Goal: Transaction & Acquisition: Book appointment/travel/reservation

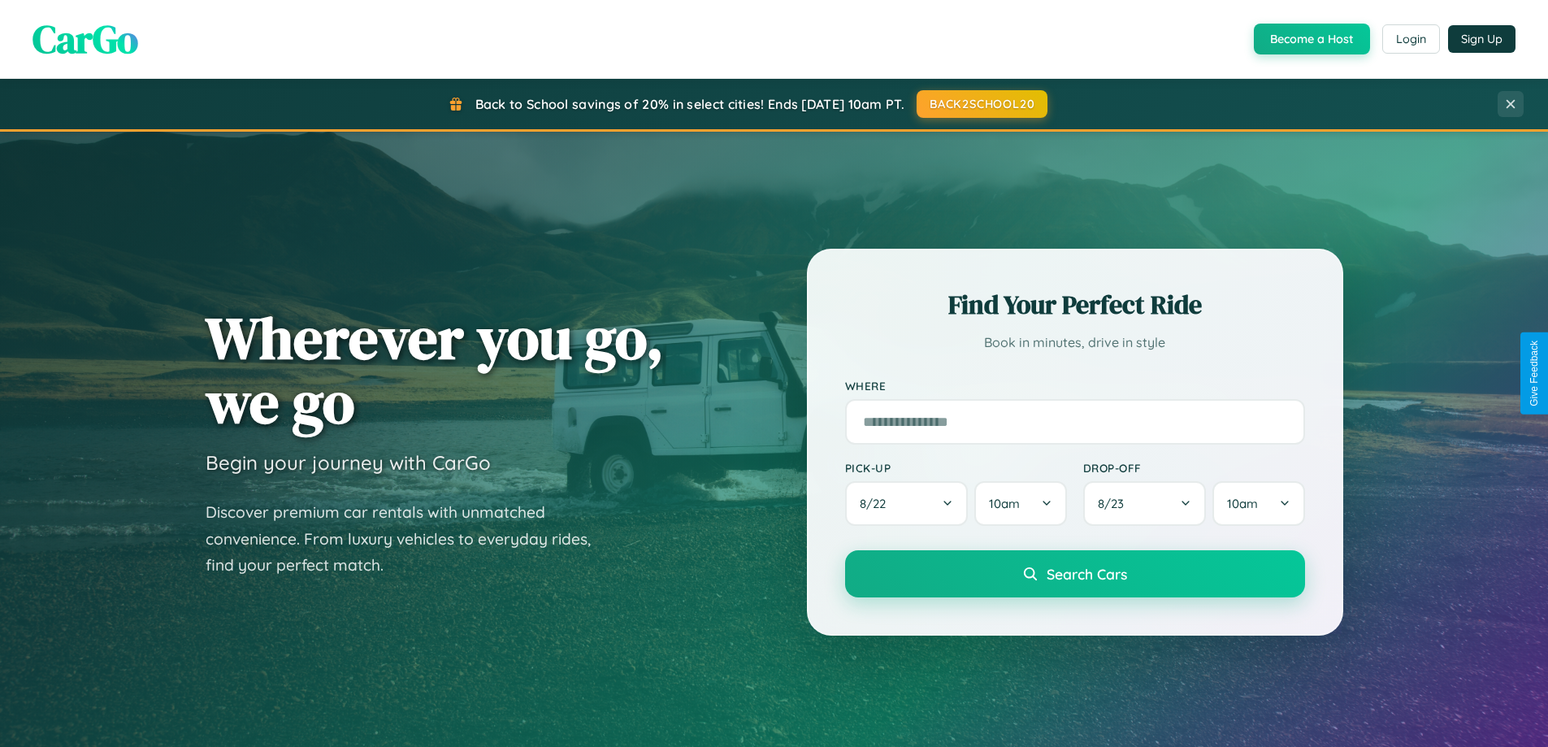
scroll to position [1118, 0]
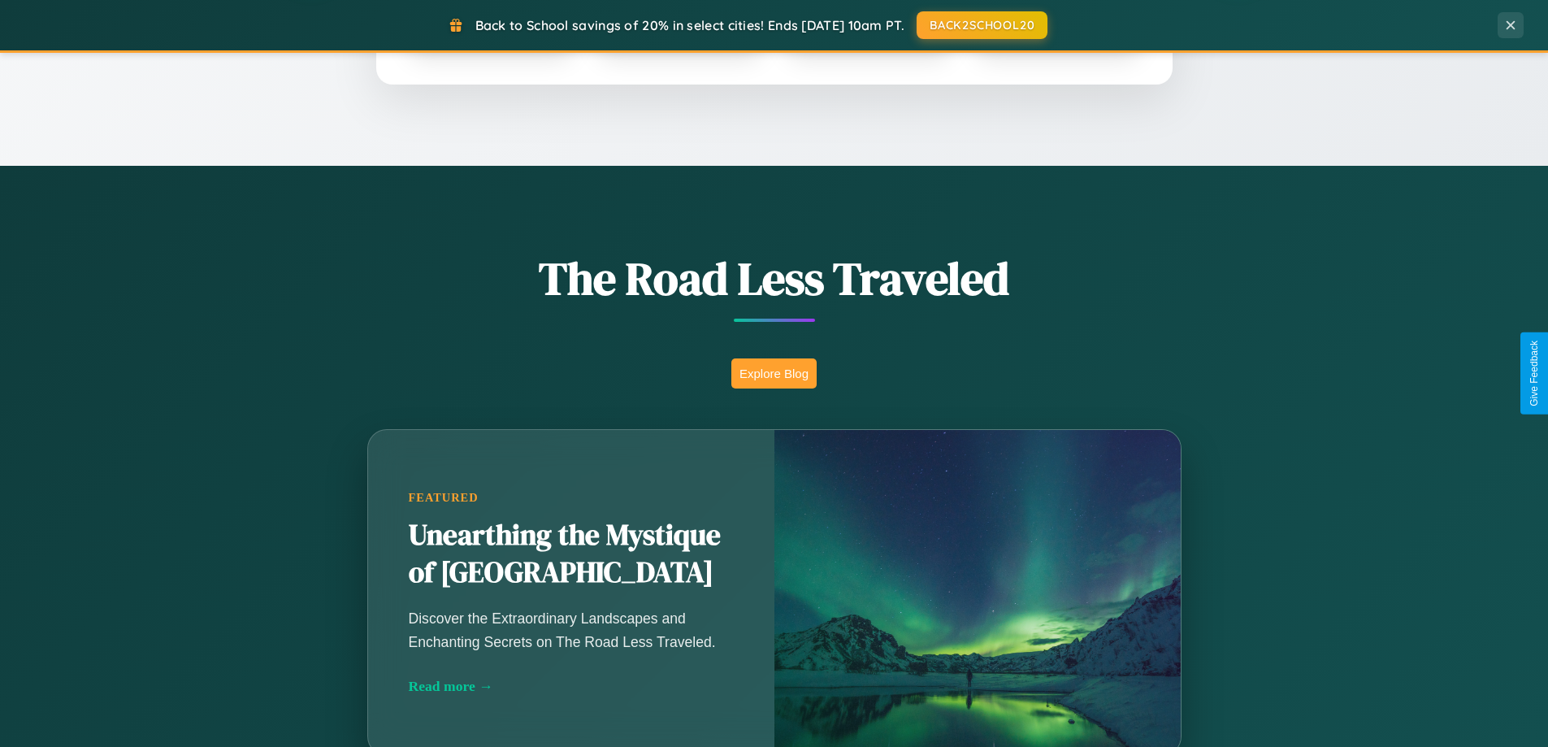
click at [774, 373] on button "Explore Blog" at bounding box center [774, 373] width 85 height 30
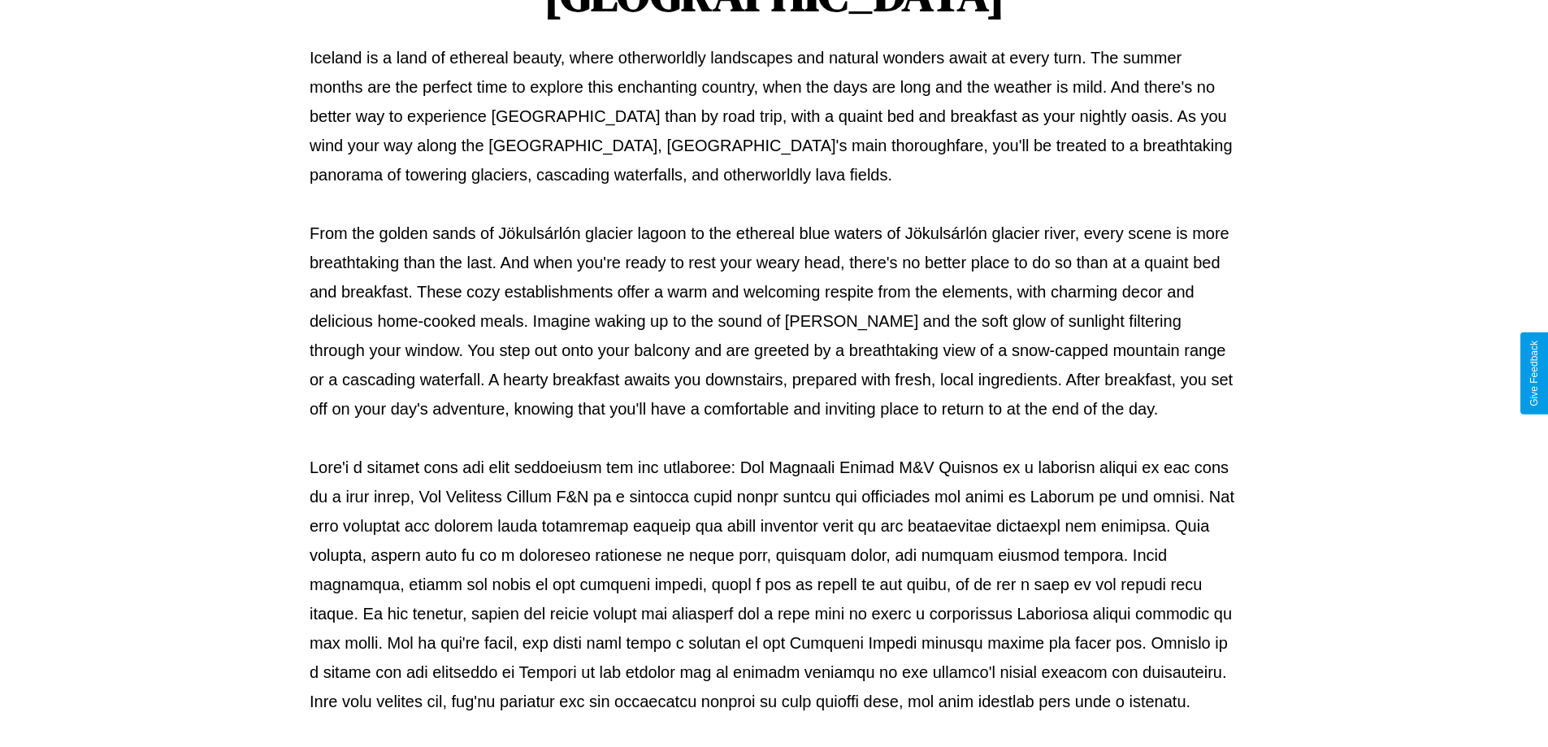
scroll to position [526, 0]
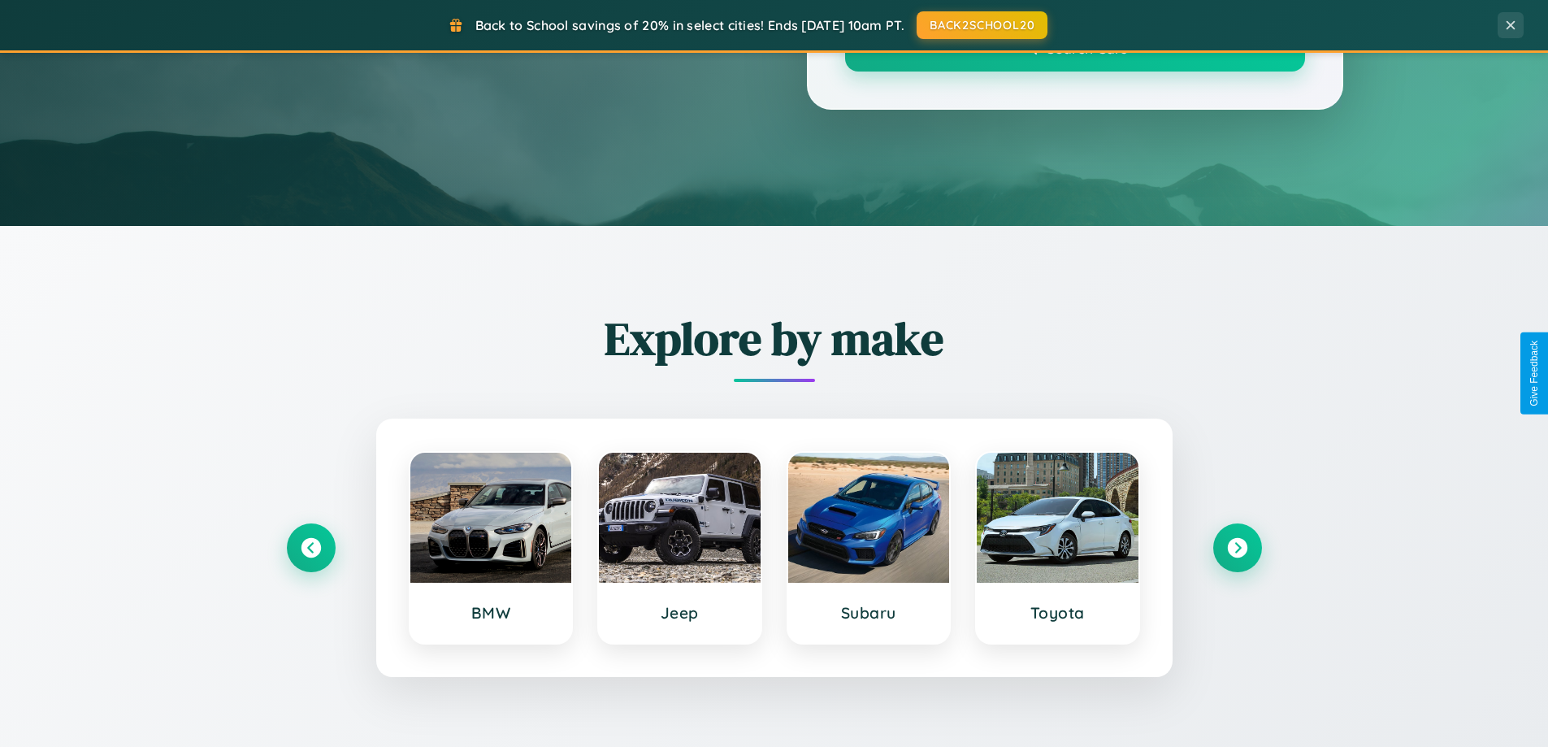
scroll to position [1118, 0]
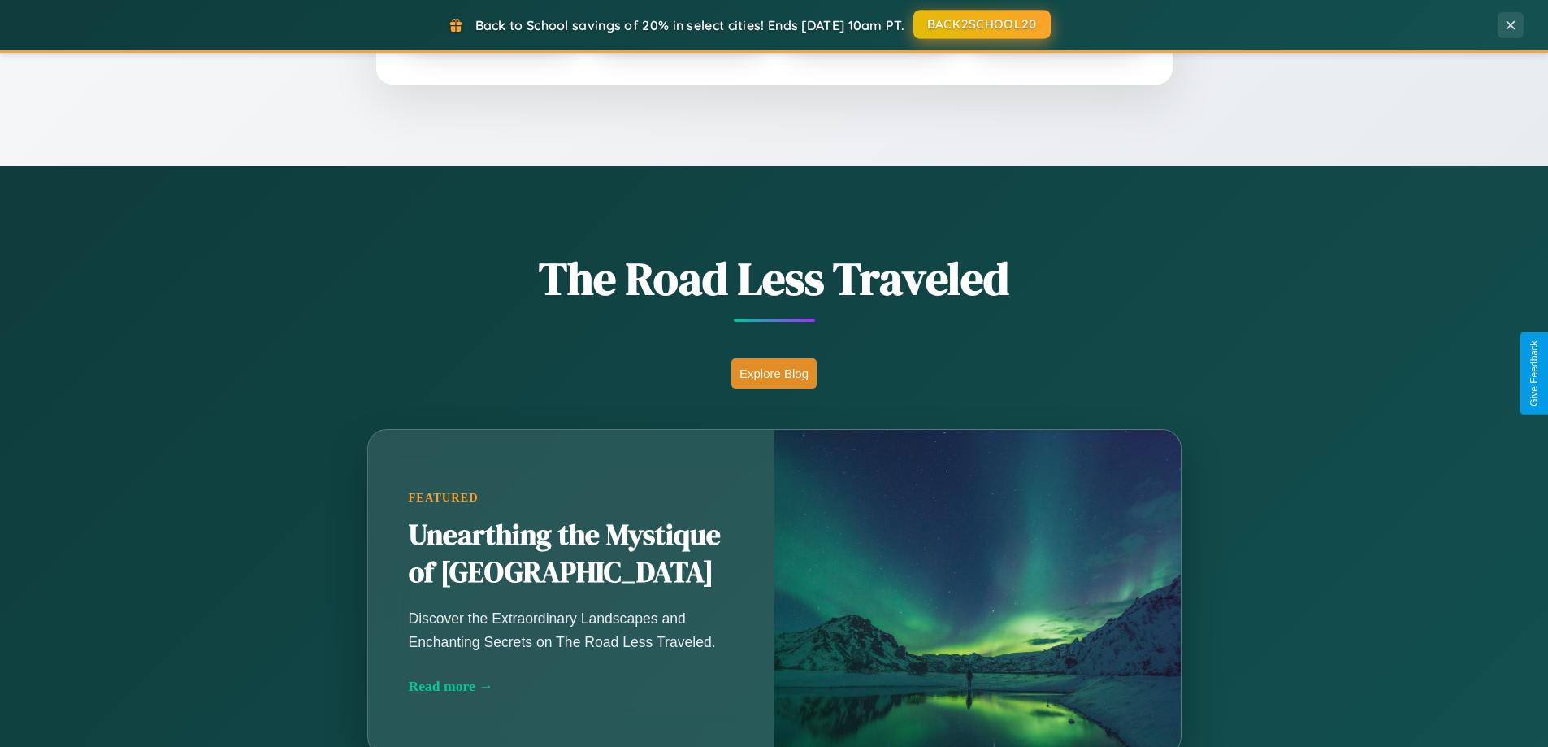
click at [981, 24] on button "BACK2SCHOOL20" at bounding box center [982, 24] width 137 height 29
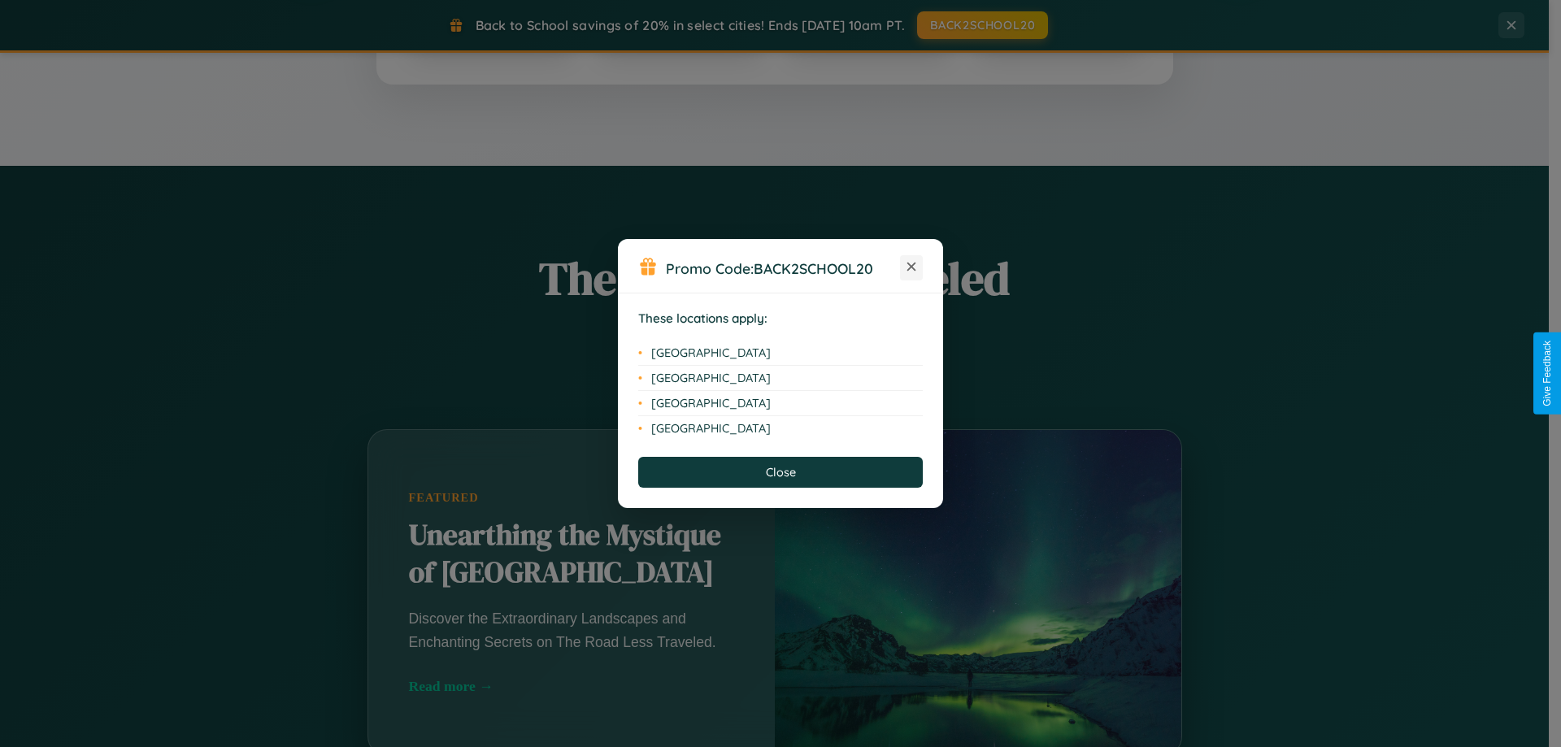
click at [911, 267] on icon at bounding box center [911, 267] width 9 height 9
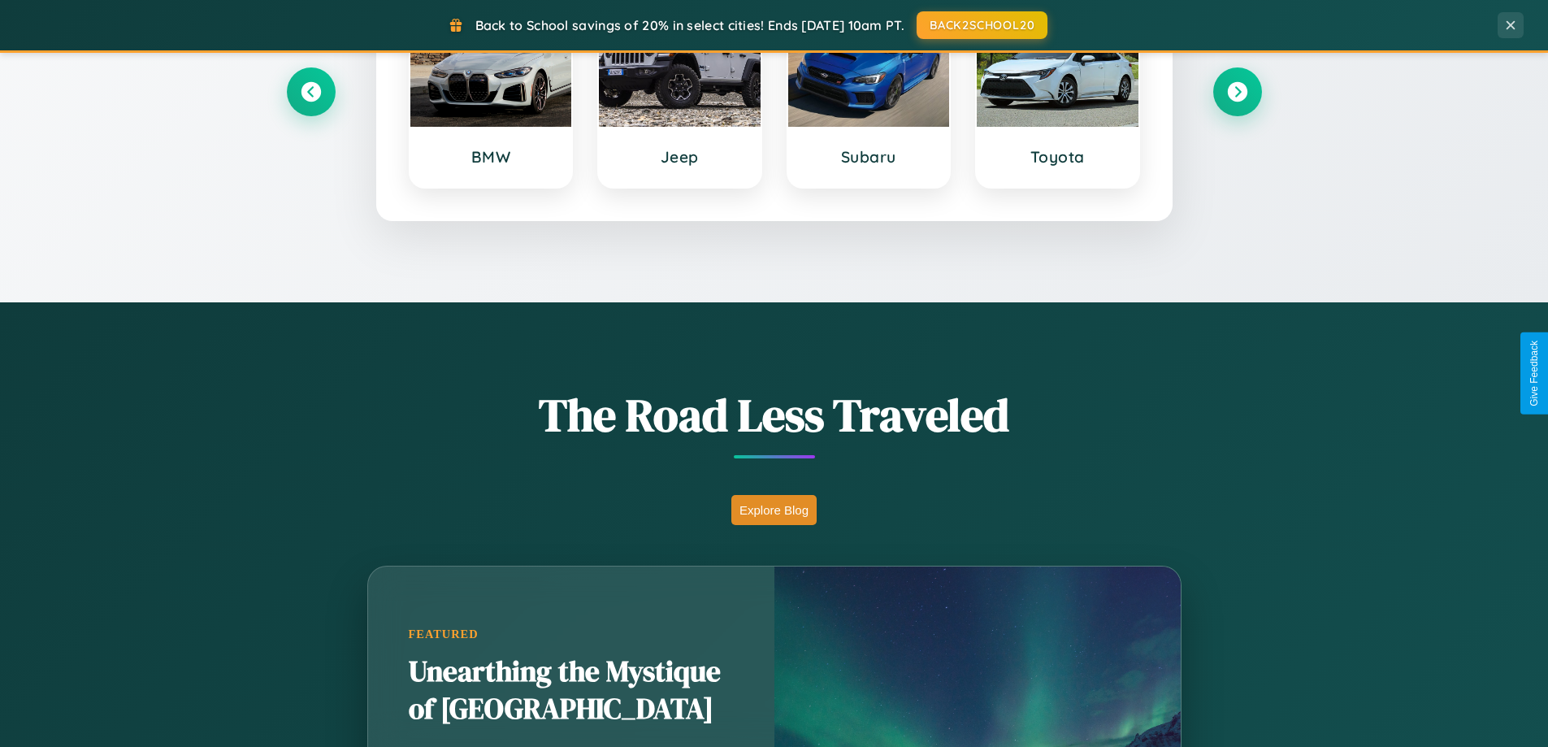
scroll to position [701, 0]
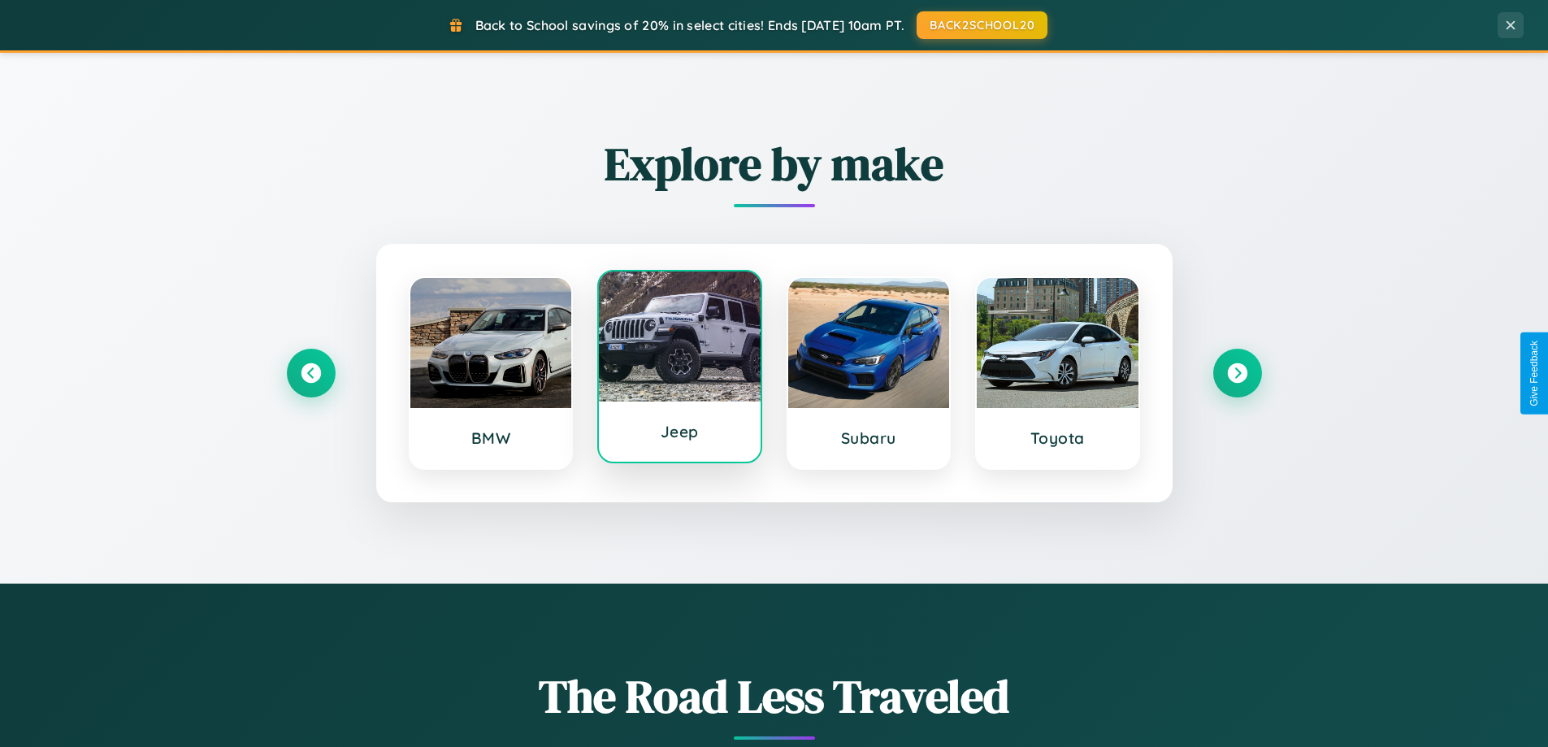
click at [679, 371] on div at bounding box center [680, 336] width 162 height 130
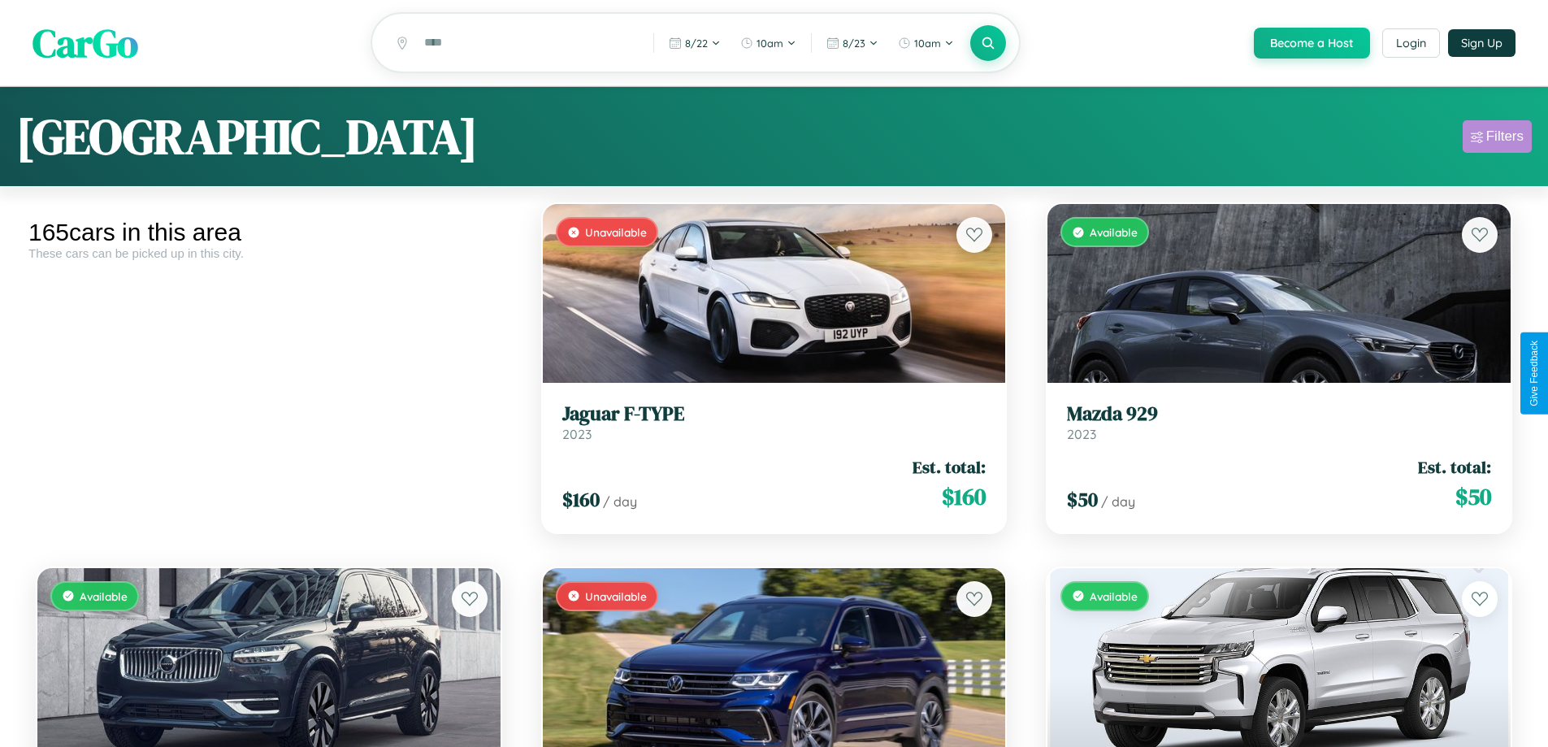
click at [1497, 139] on div "Filters" at bounding box center [1505, 136] width 37 height 16
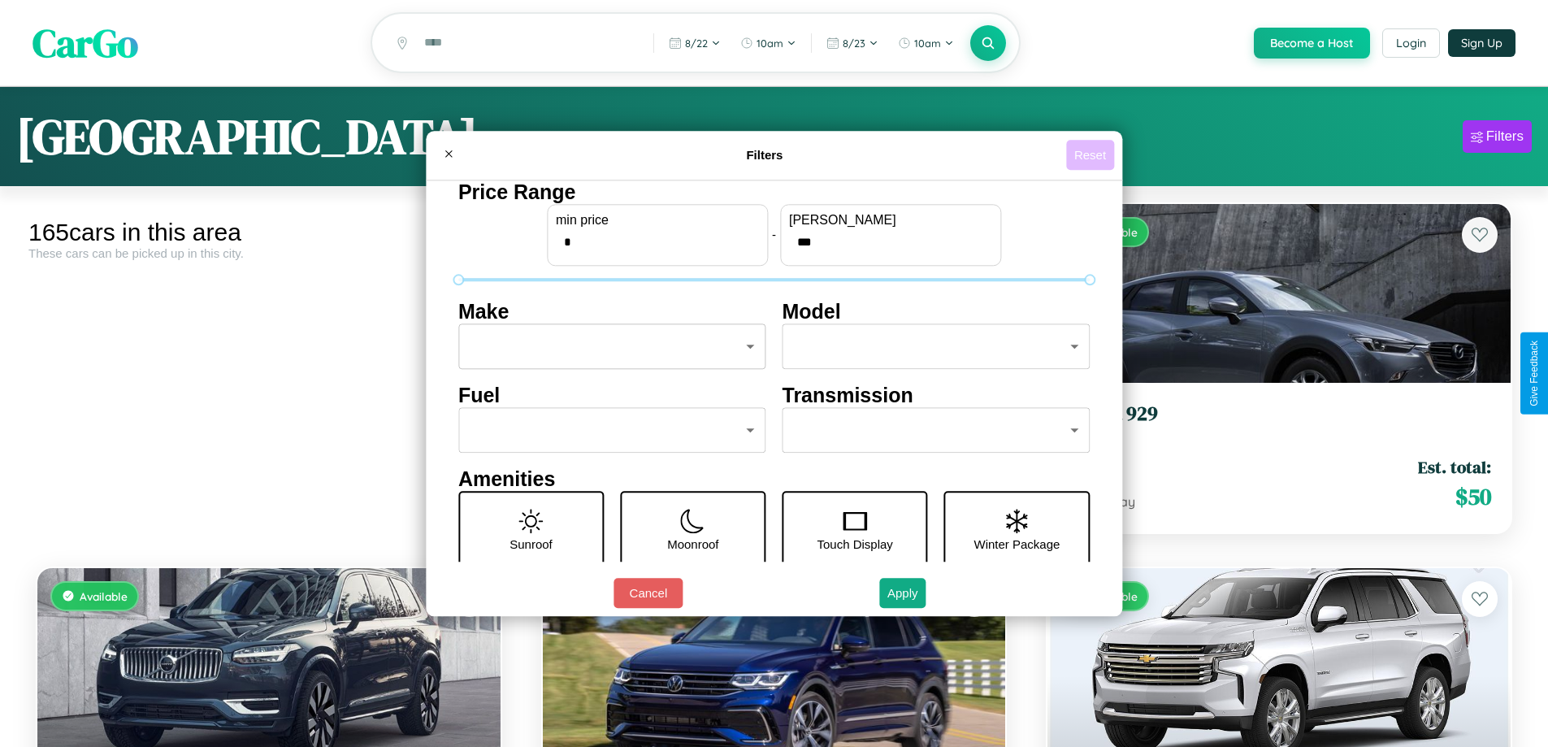
click at [1092, 154] on button "Reset" at bounding box center [1090, 155] width 48 height 30
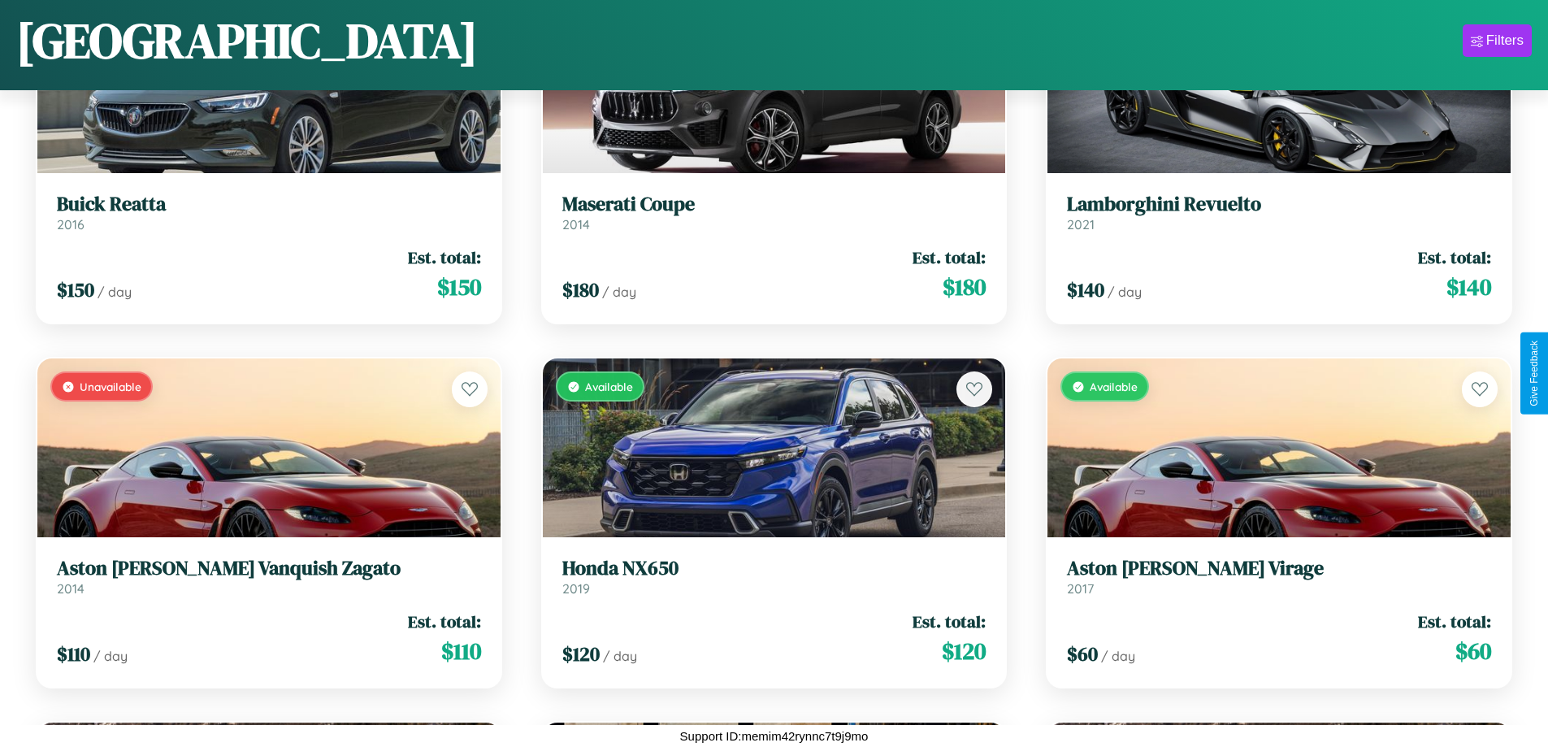
scroll to position [13331, 0]
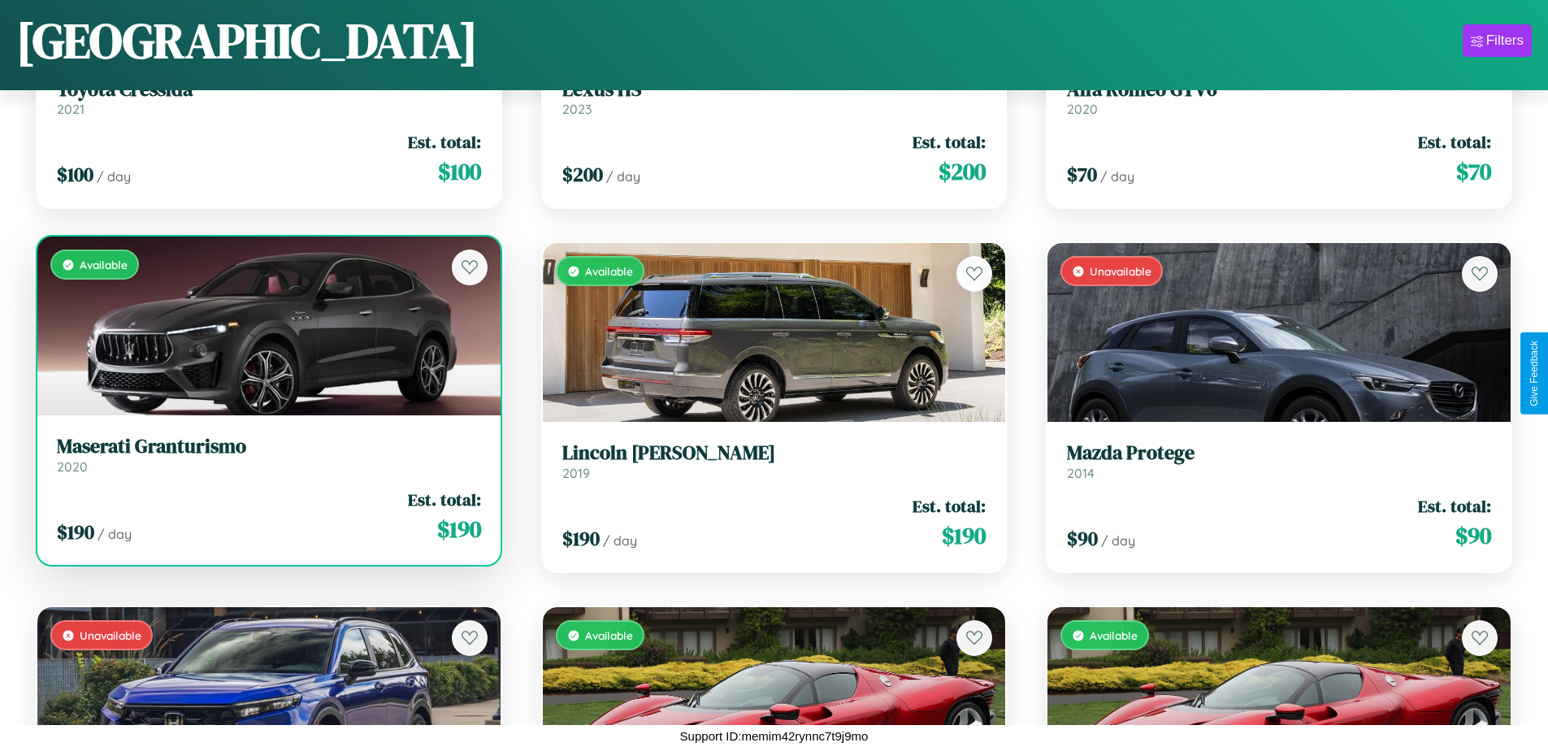
click at [267, 461] on link "Maserati Granturismo 2020" at bounding box center [269, 455] width 424 height 40
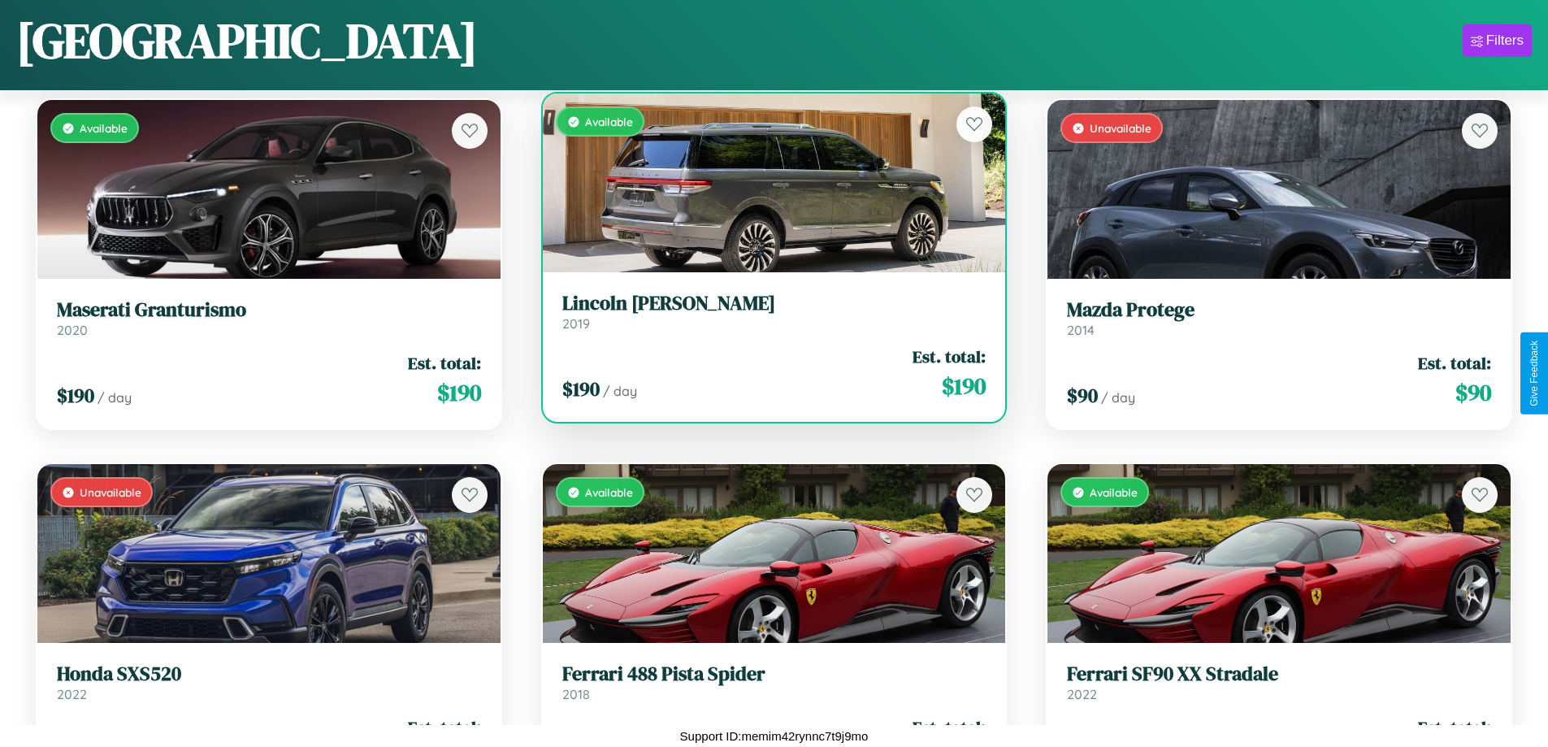
scroll to position [15879, 0]
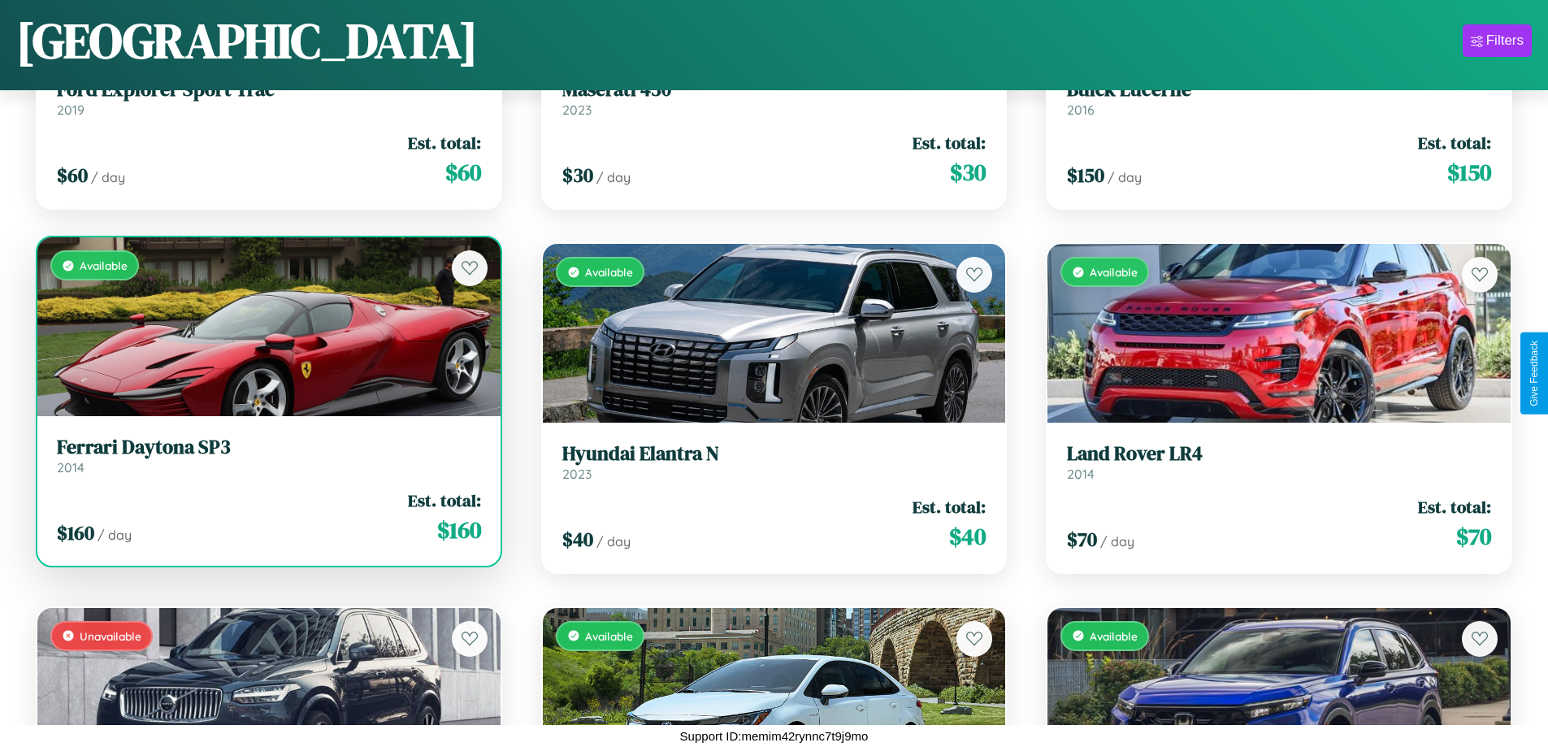
click at [267, 462] on link "Ferrari Daytona SP3 2014" at bounding box center [269, 456] width 424 height 40
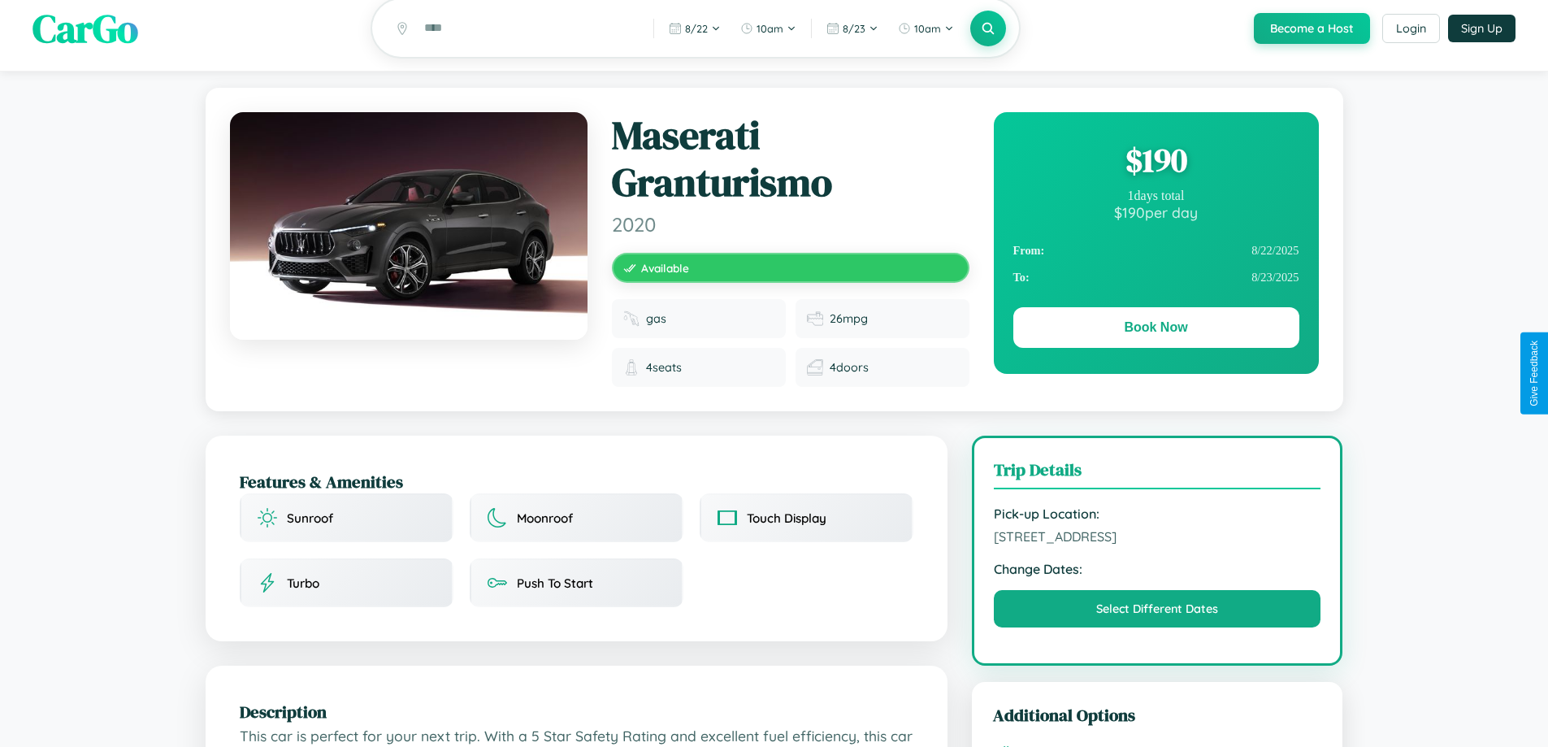
scroll to position [435, 0]
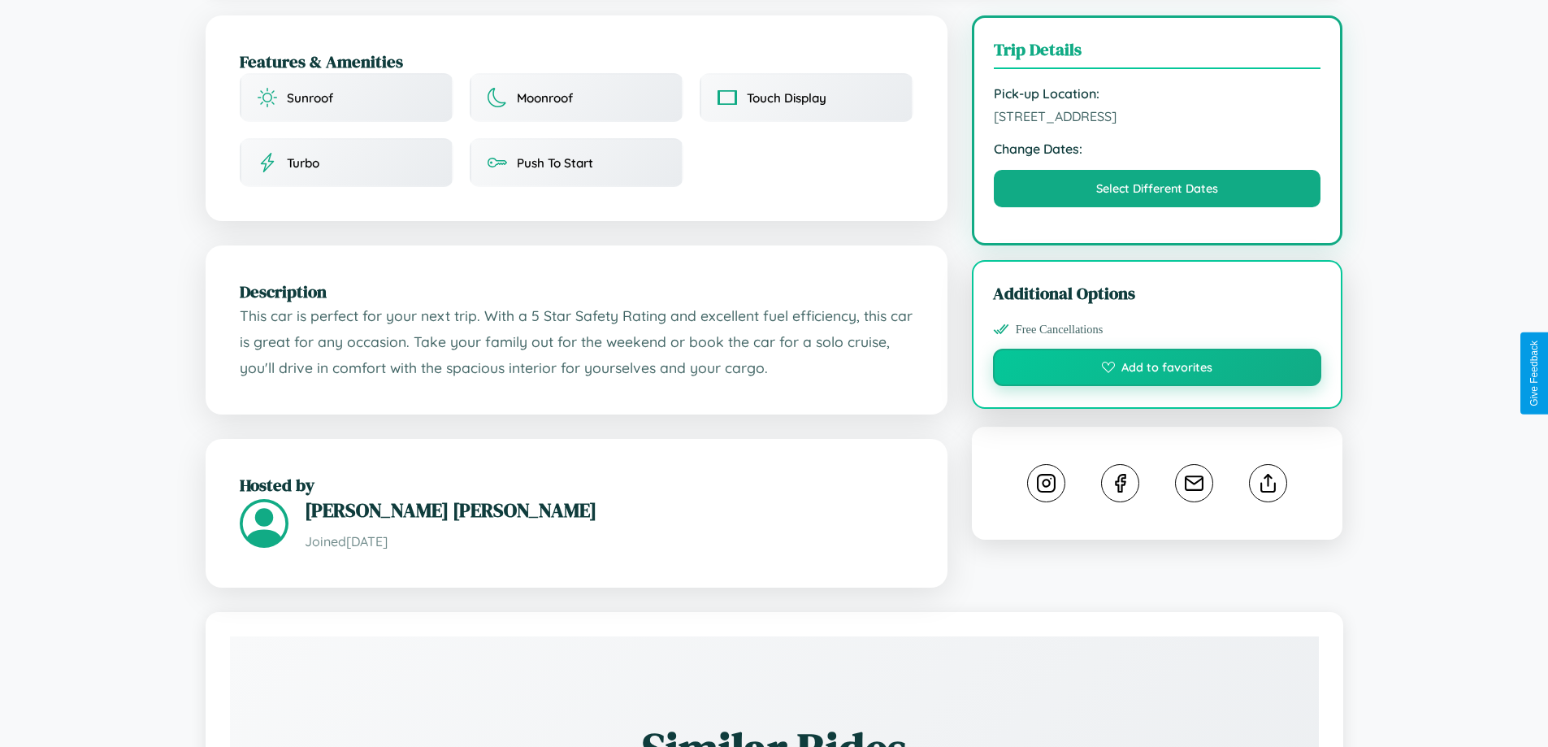
click at [1157, 370] on button "Add to favorites" at bounding box center [1157, 367] width 329 height 37
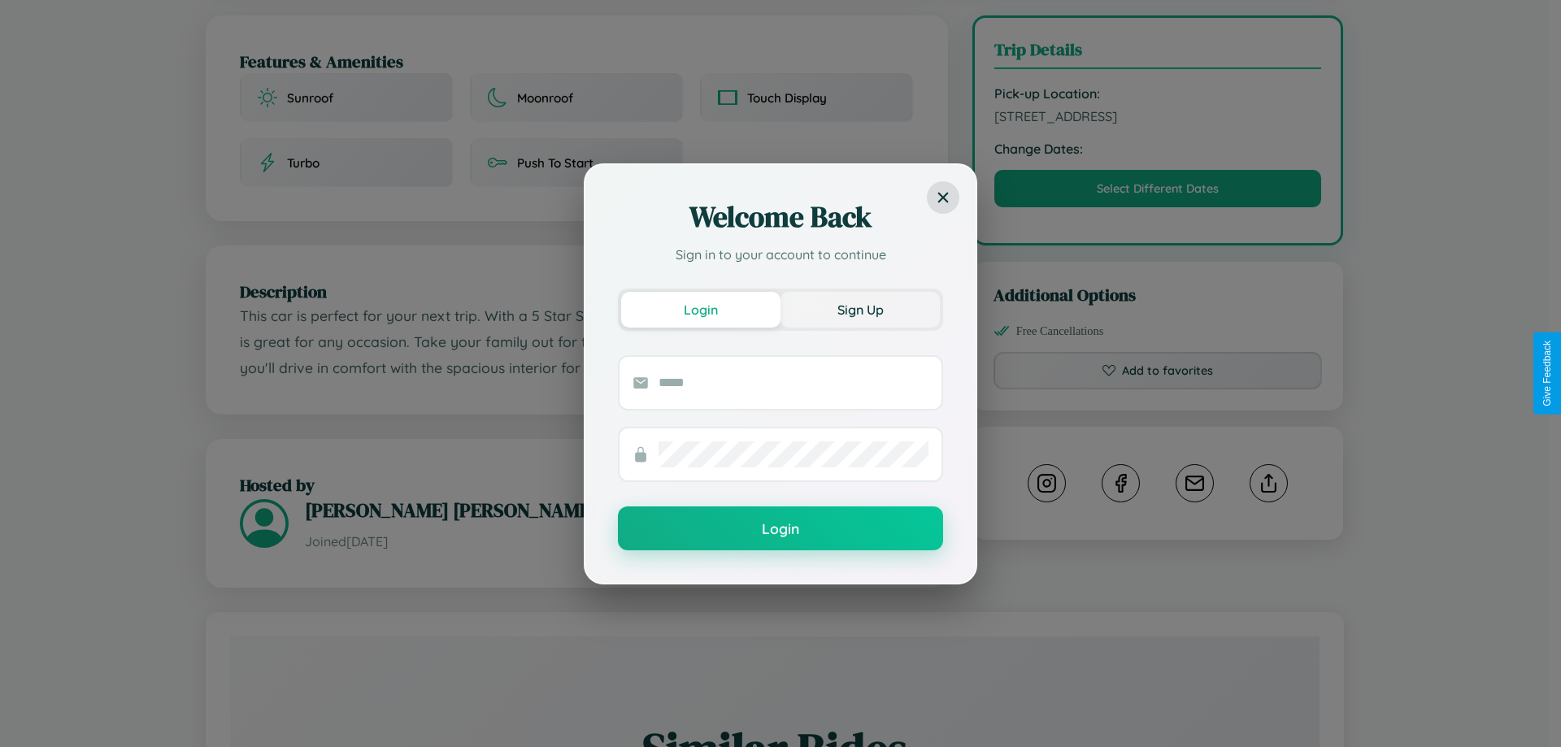
click at [860, 309] on button "Sign Up" at bounding box center [859, 310] width 159 height 36
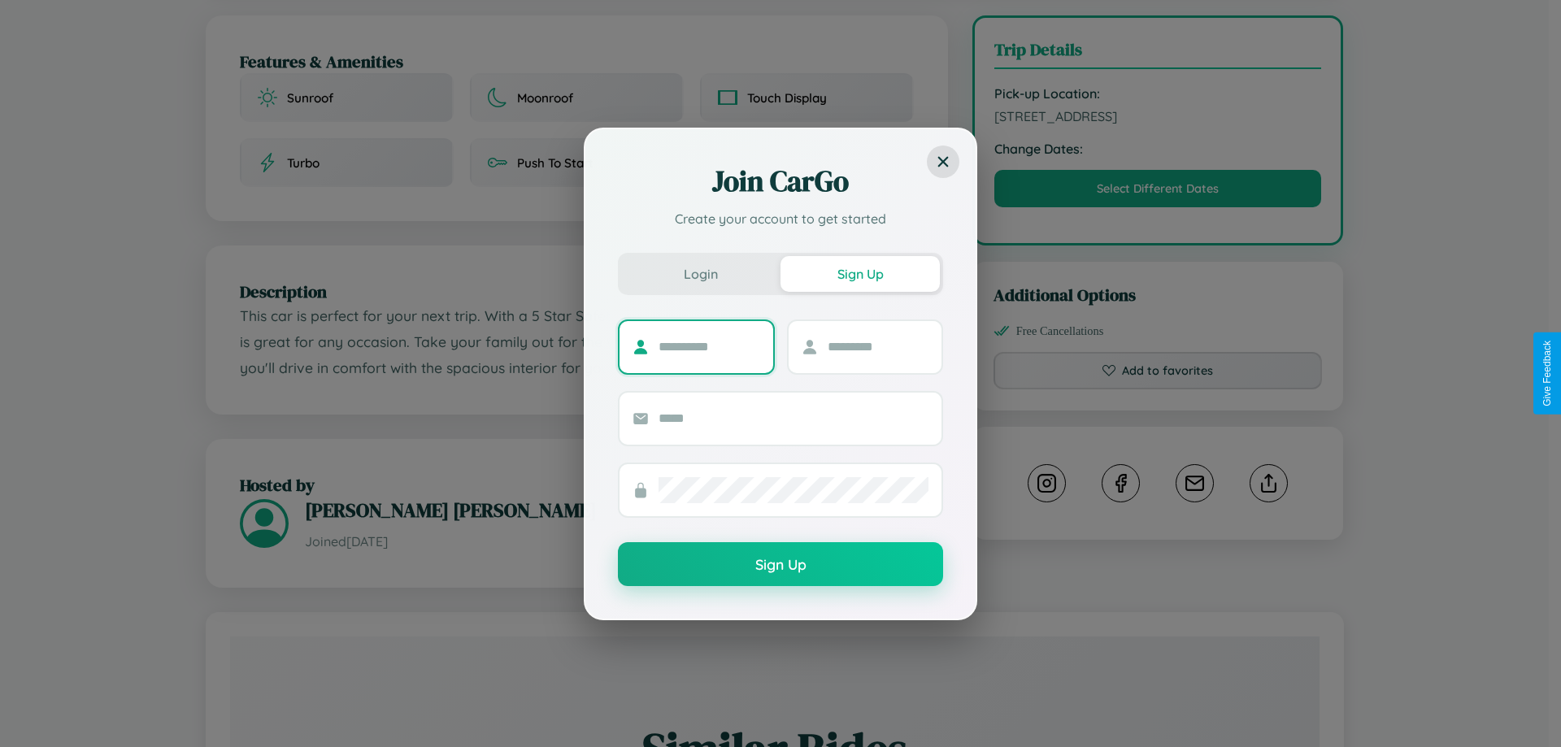
click at [709, 346] on input "text" at bounding box center [709, 347] width 102 height 26
type input "*********"
click at [877, 346] on input "text" at bounding box center [878, 347] width 102 height 26
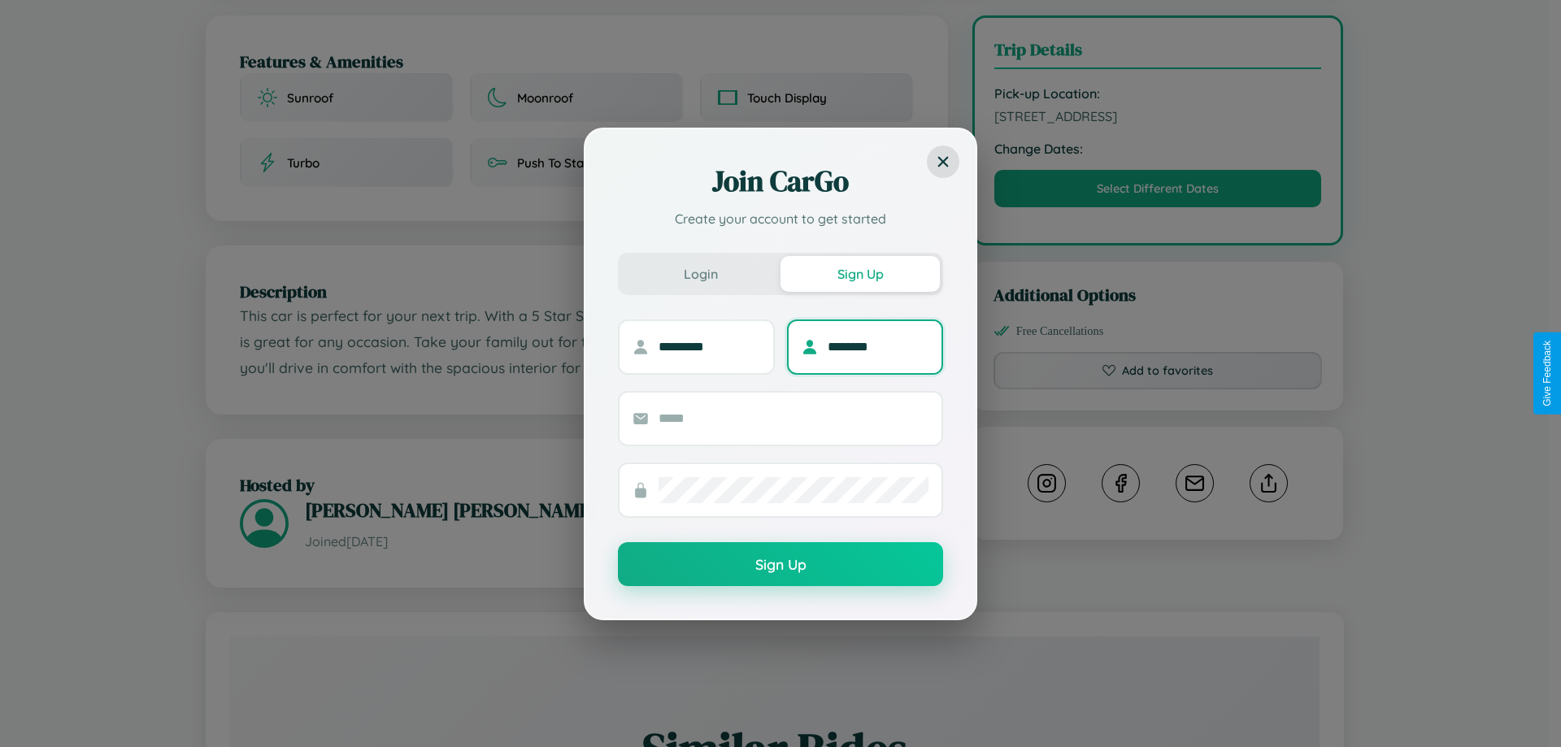
type input "********"
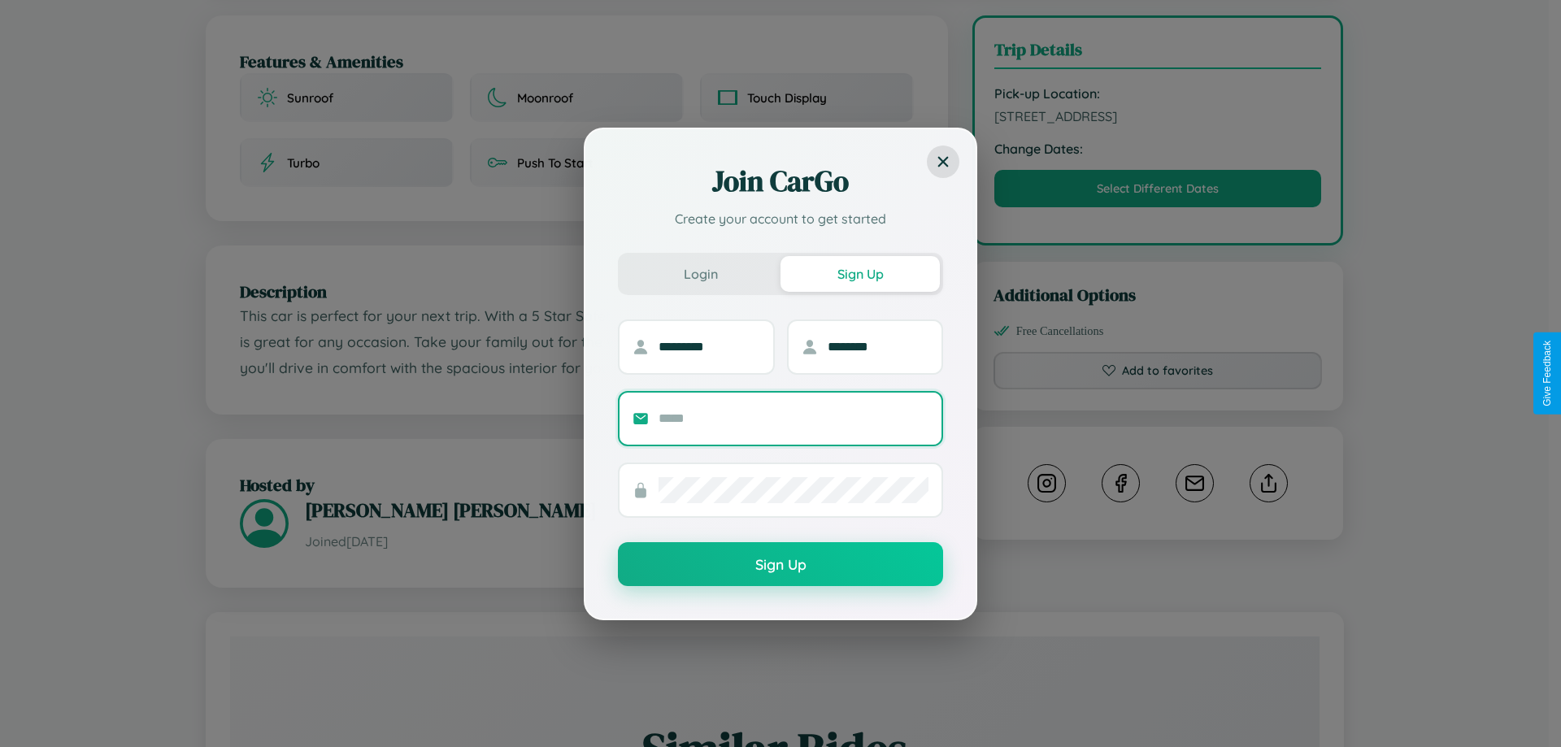
click at [793, 418] on input "text" at bounding box center [793, 419] width 270 height 26
type input "**********"
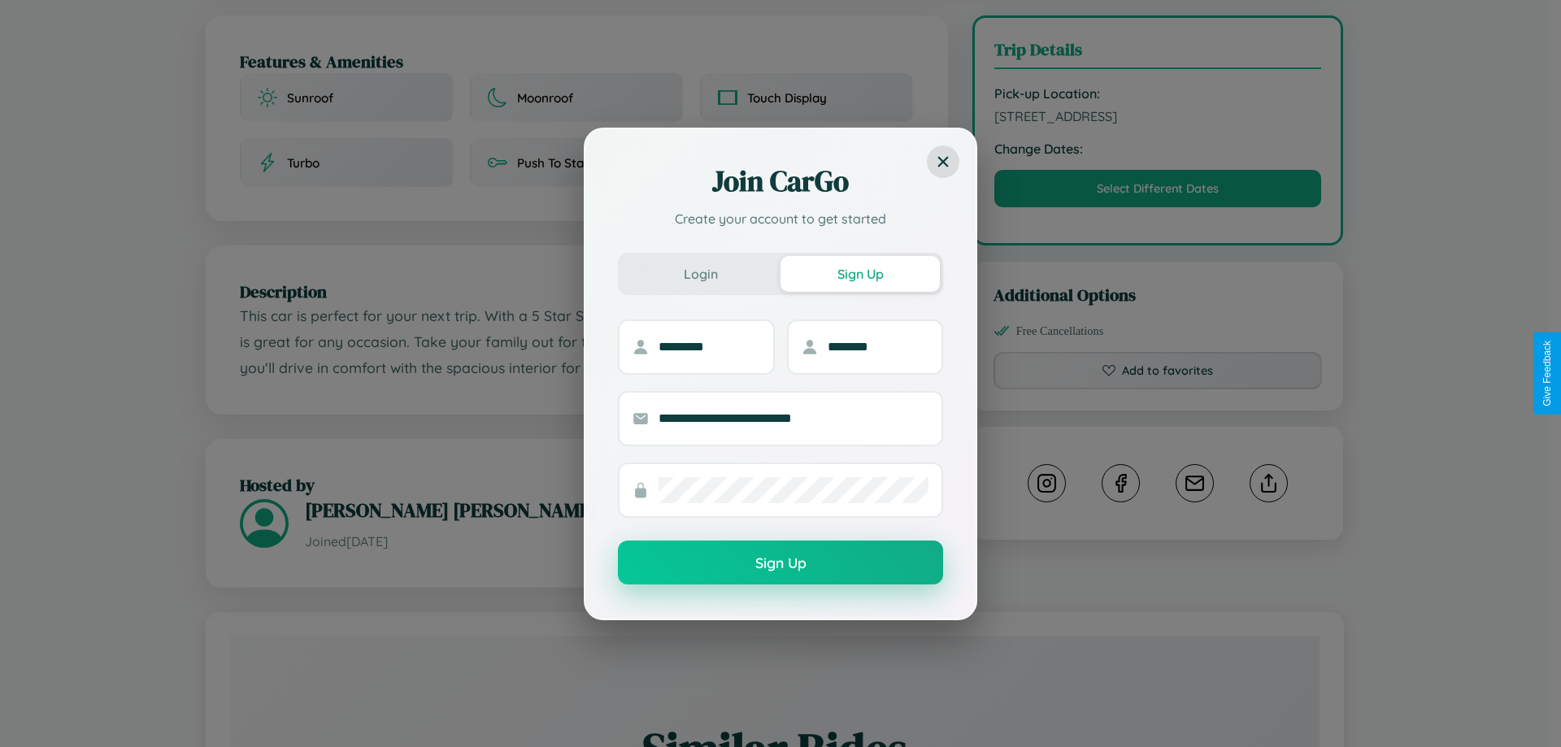
click at [780, 562] on button "Sign Up" at bounding box center [780, 563] width 325 height 44
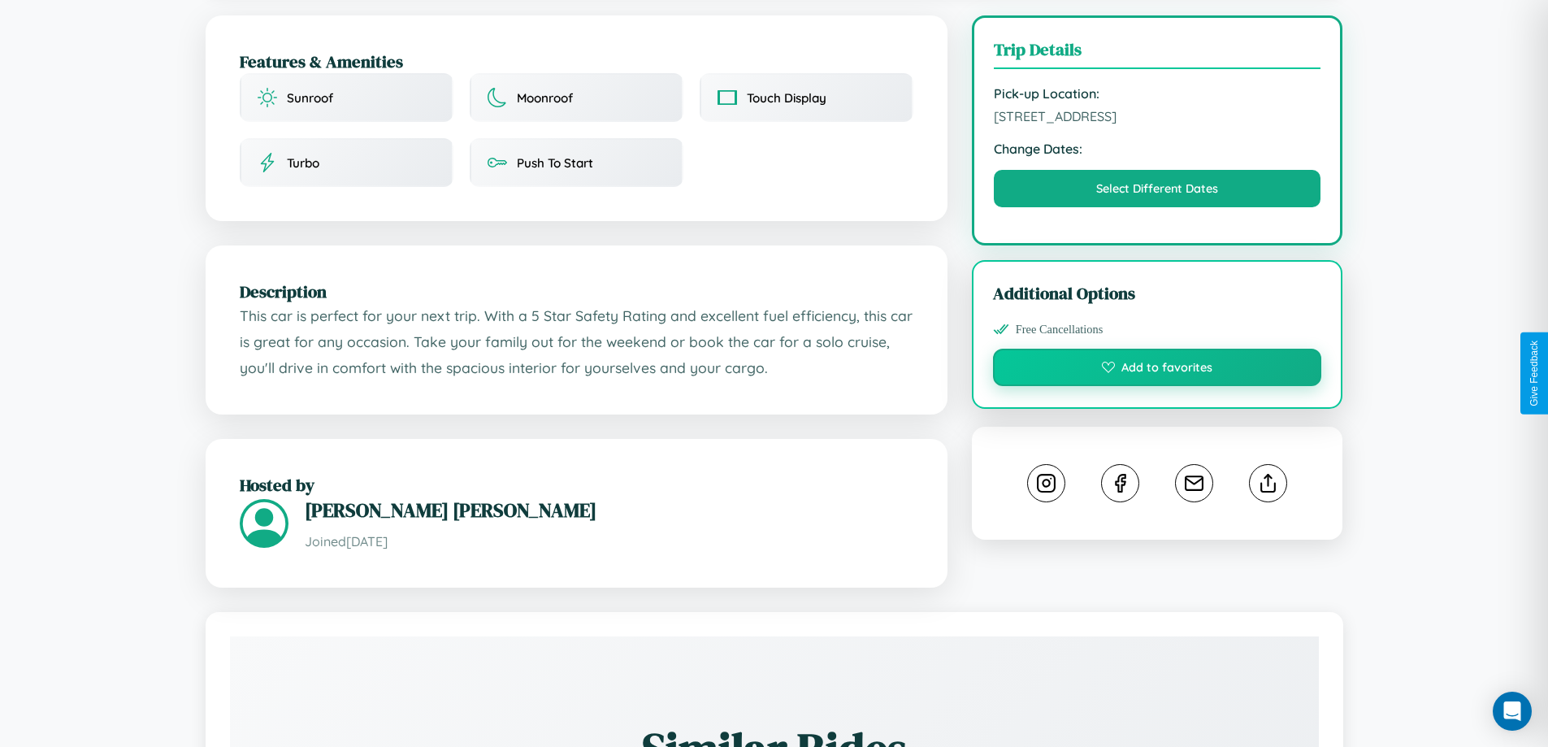
click at [1157, 373] on button "Add to favorites" at bounding box center [1157, 367] width 329 height 37
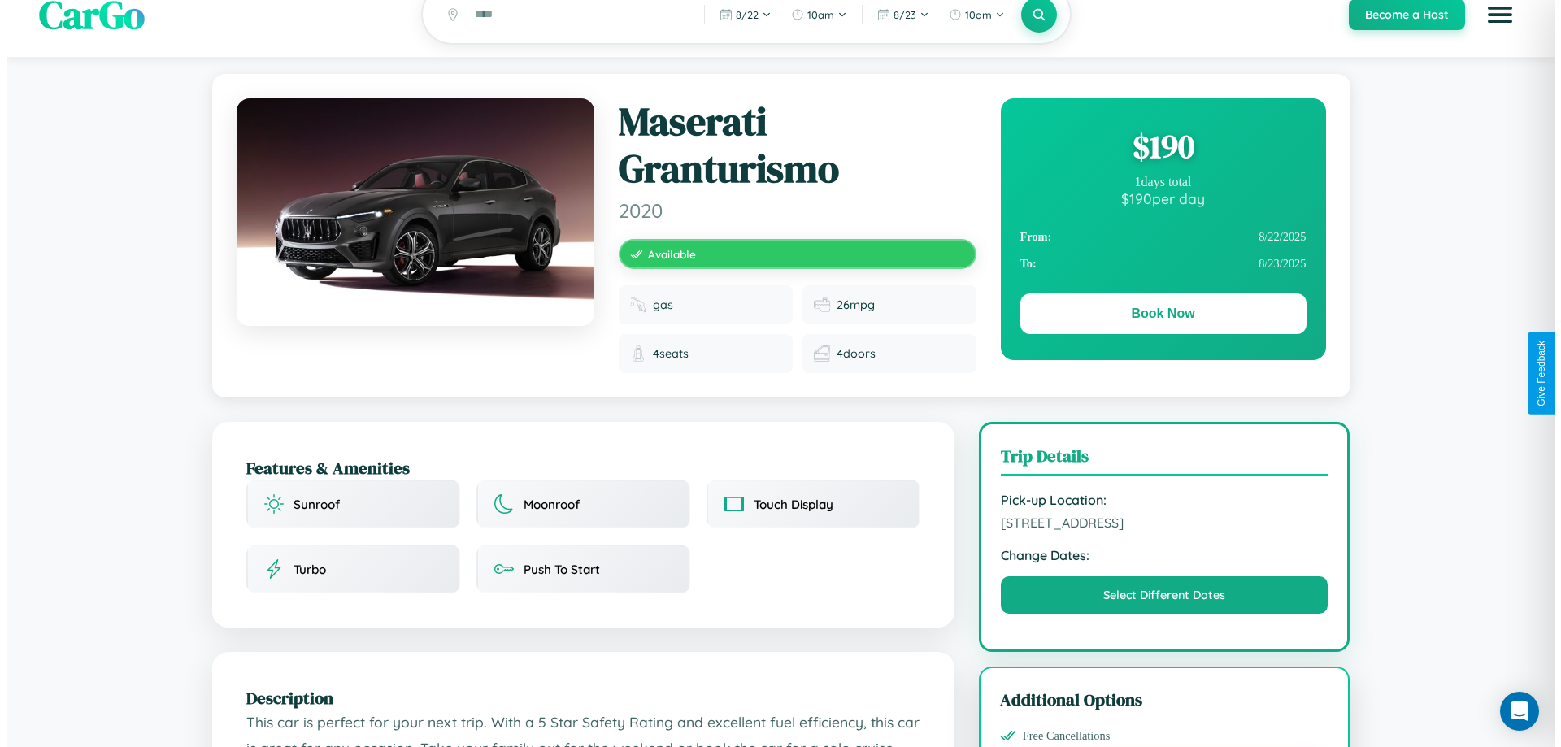
scroll to position [0, 0]
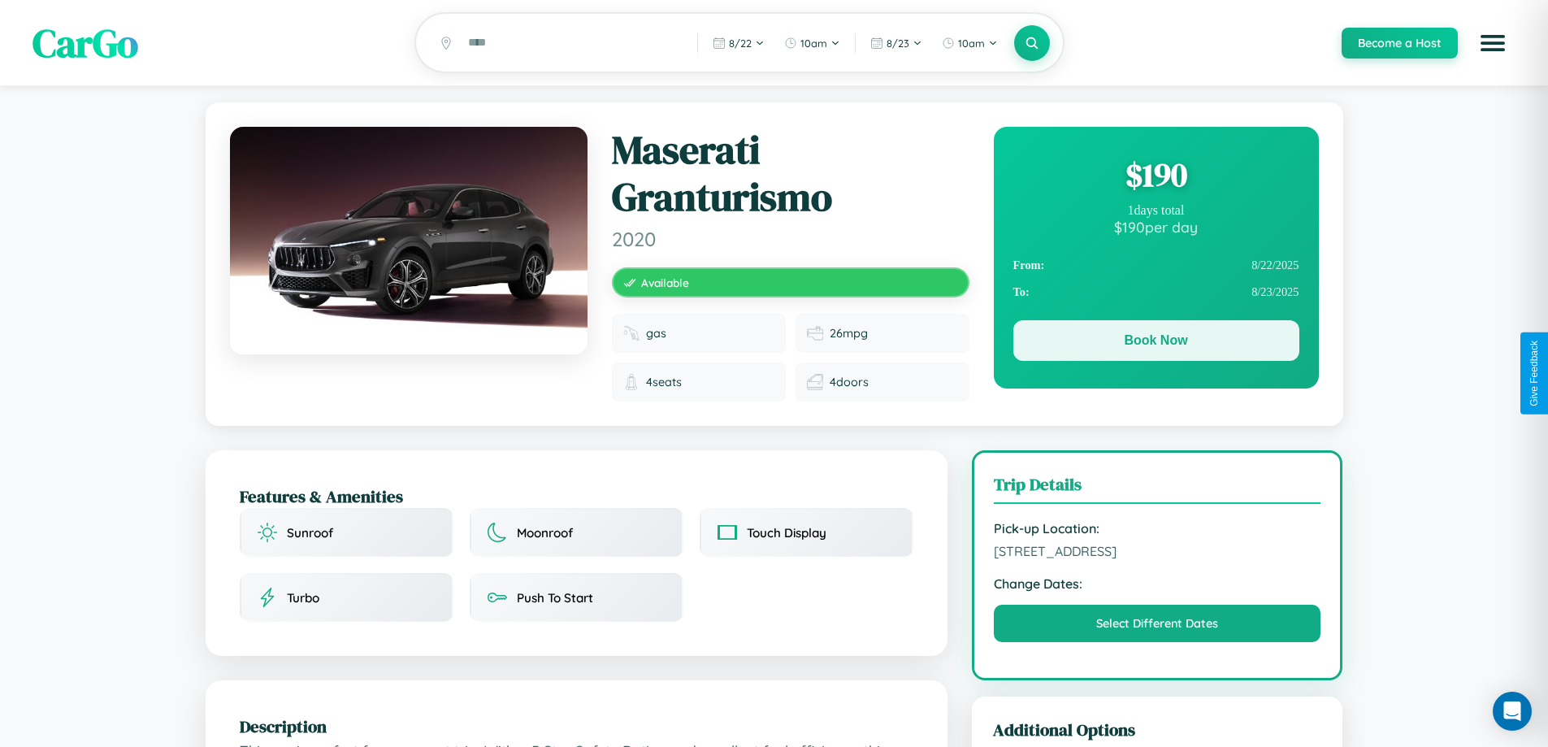
click at [1156, 345] on button "Book Now" at bounding box center [1157, 340] width 286 height 41
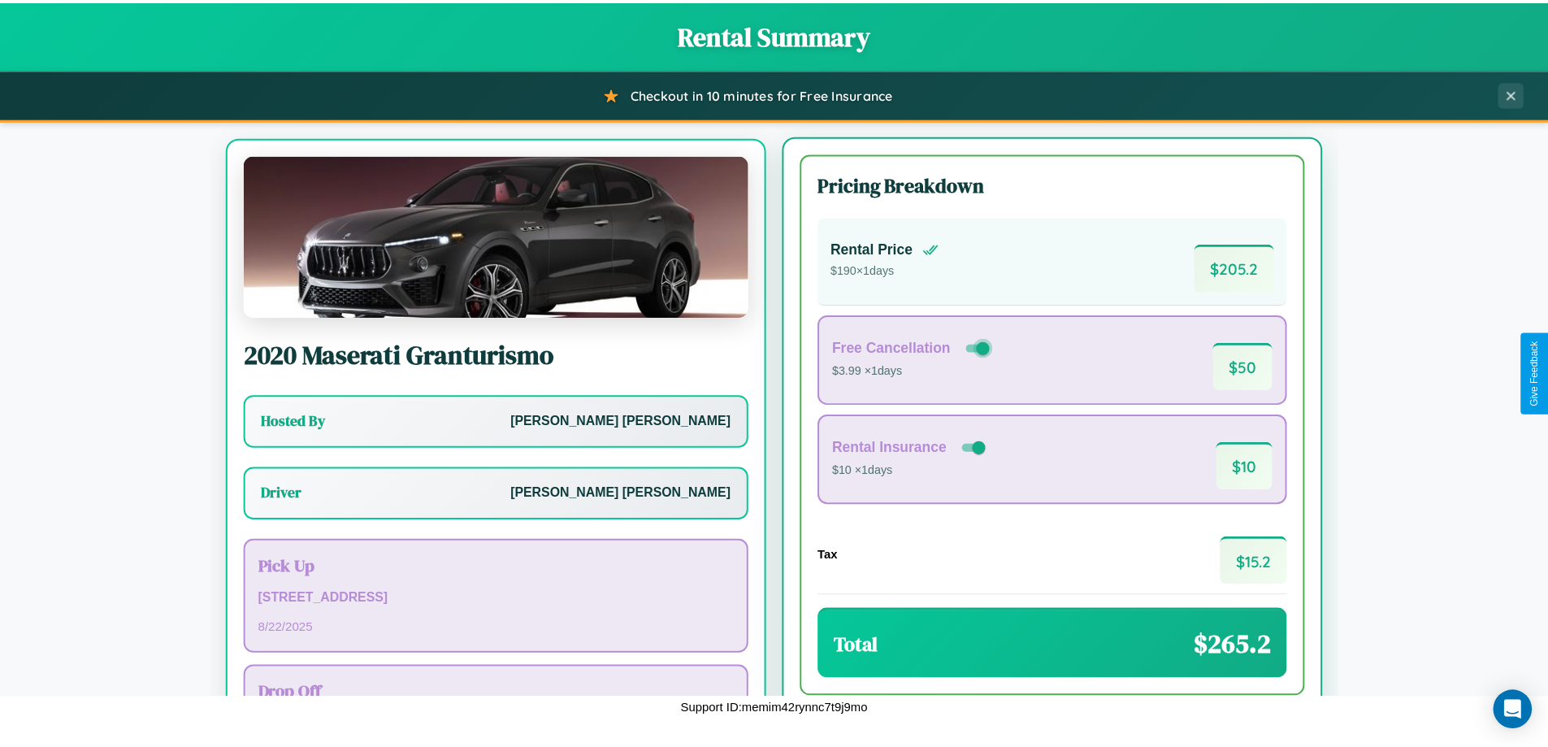
scroll to position [76, 0]
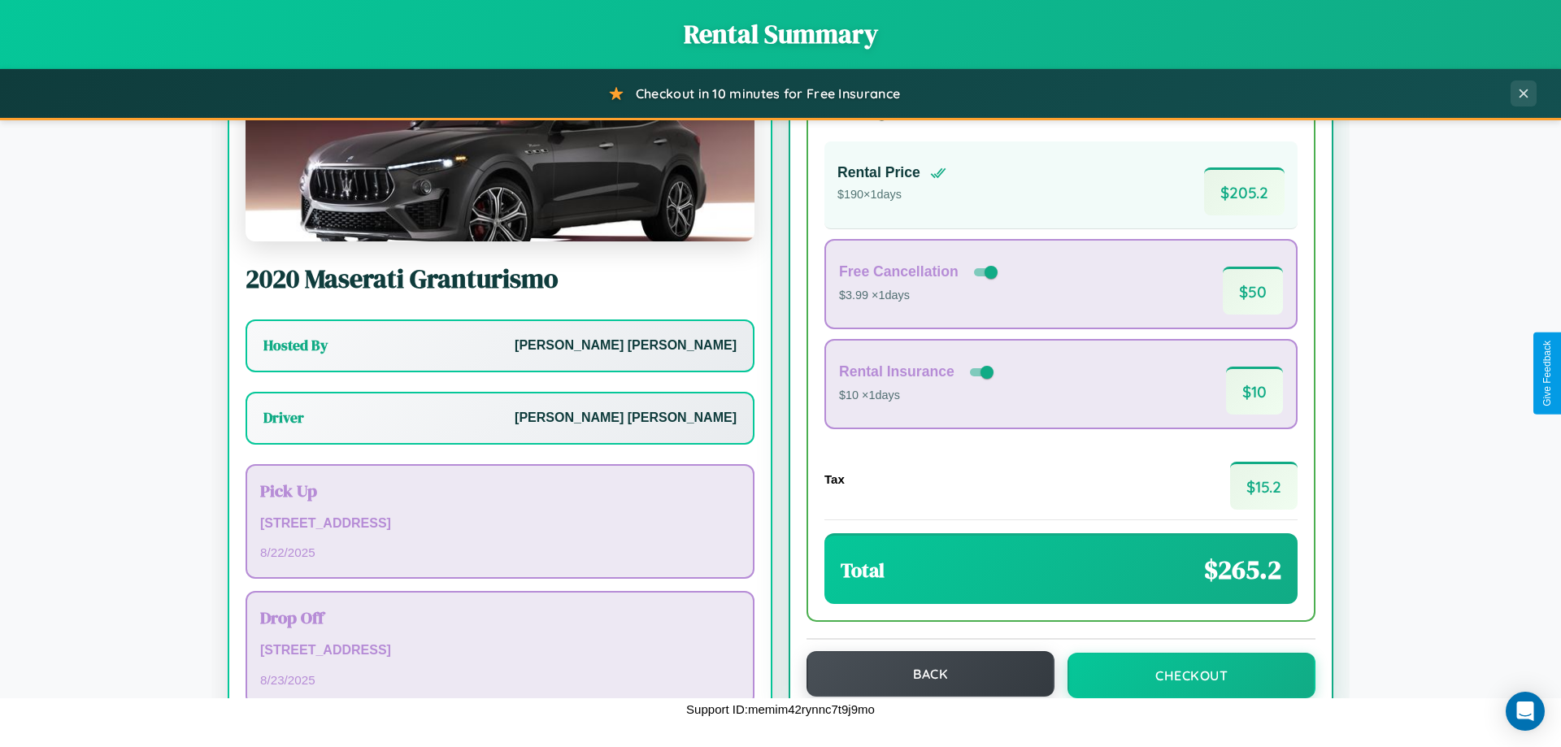
click at [923, 675] on button "Back" at bounding box center [930, 674] width 248 height 46
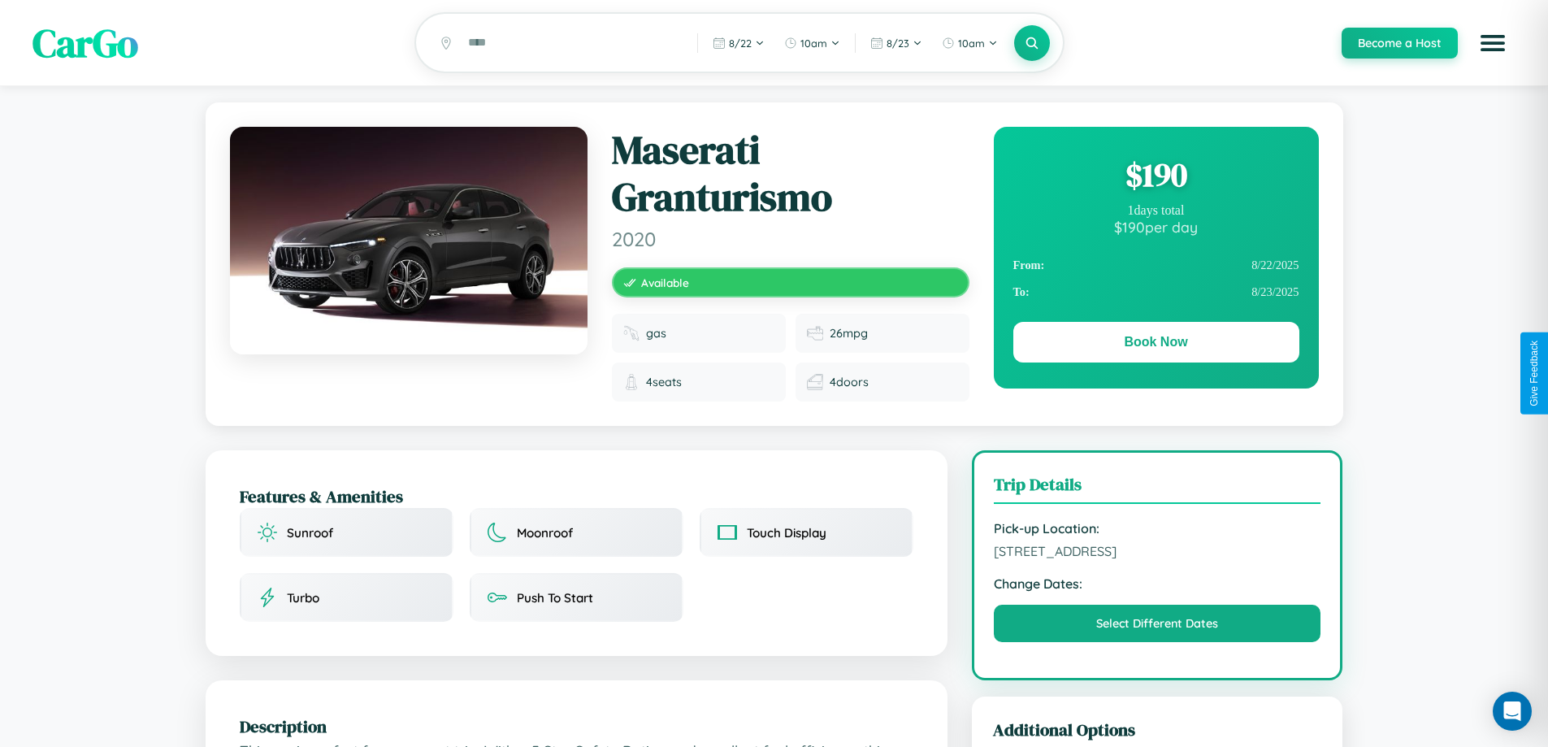
click at [1156, 177] on div "$ 190" at bounding box center [1157, 175] width 286 height 44
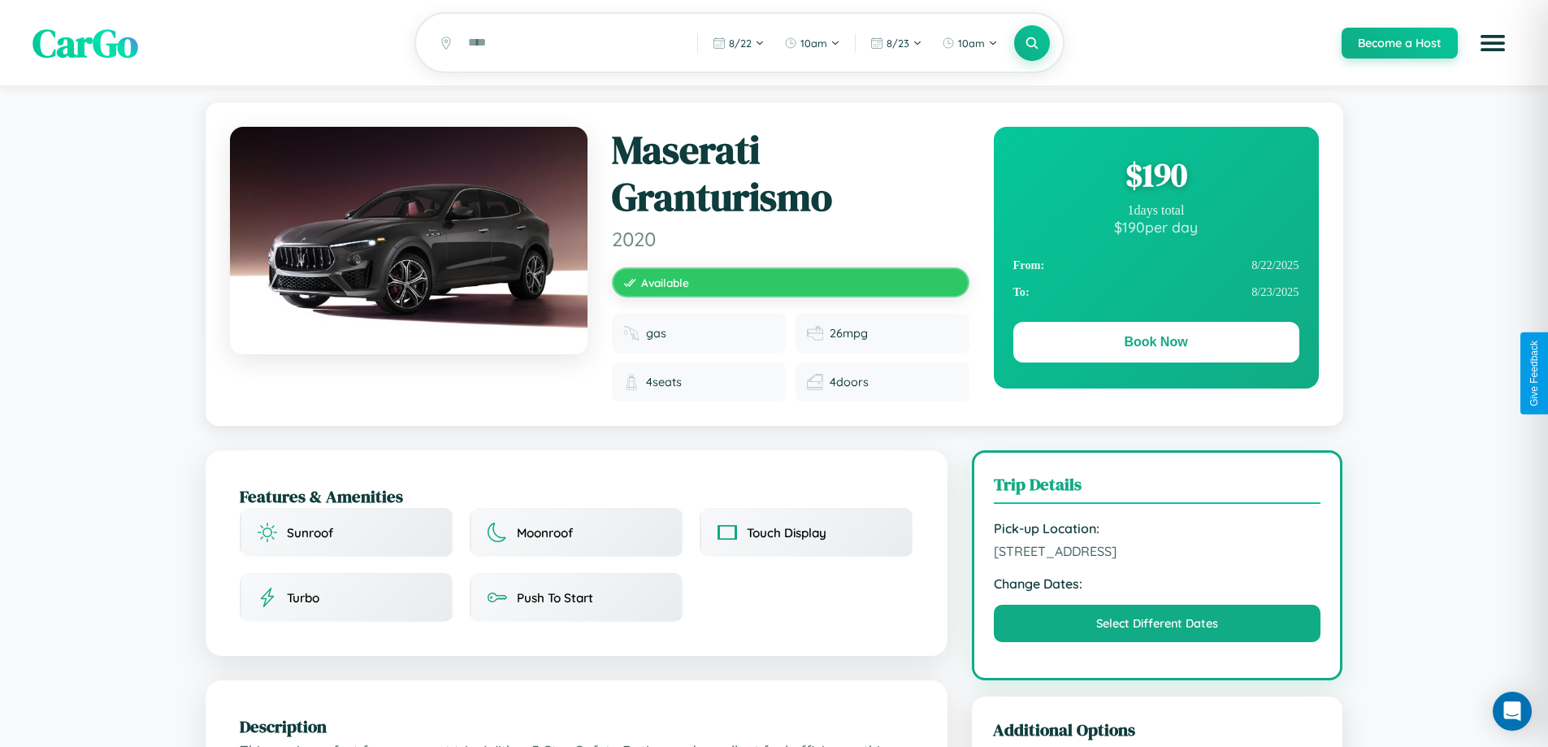
click at [1156, 177] on div "$ 190" at bounding box center [1157, 175] width 286 height 44
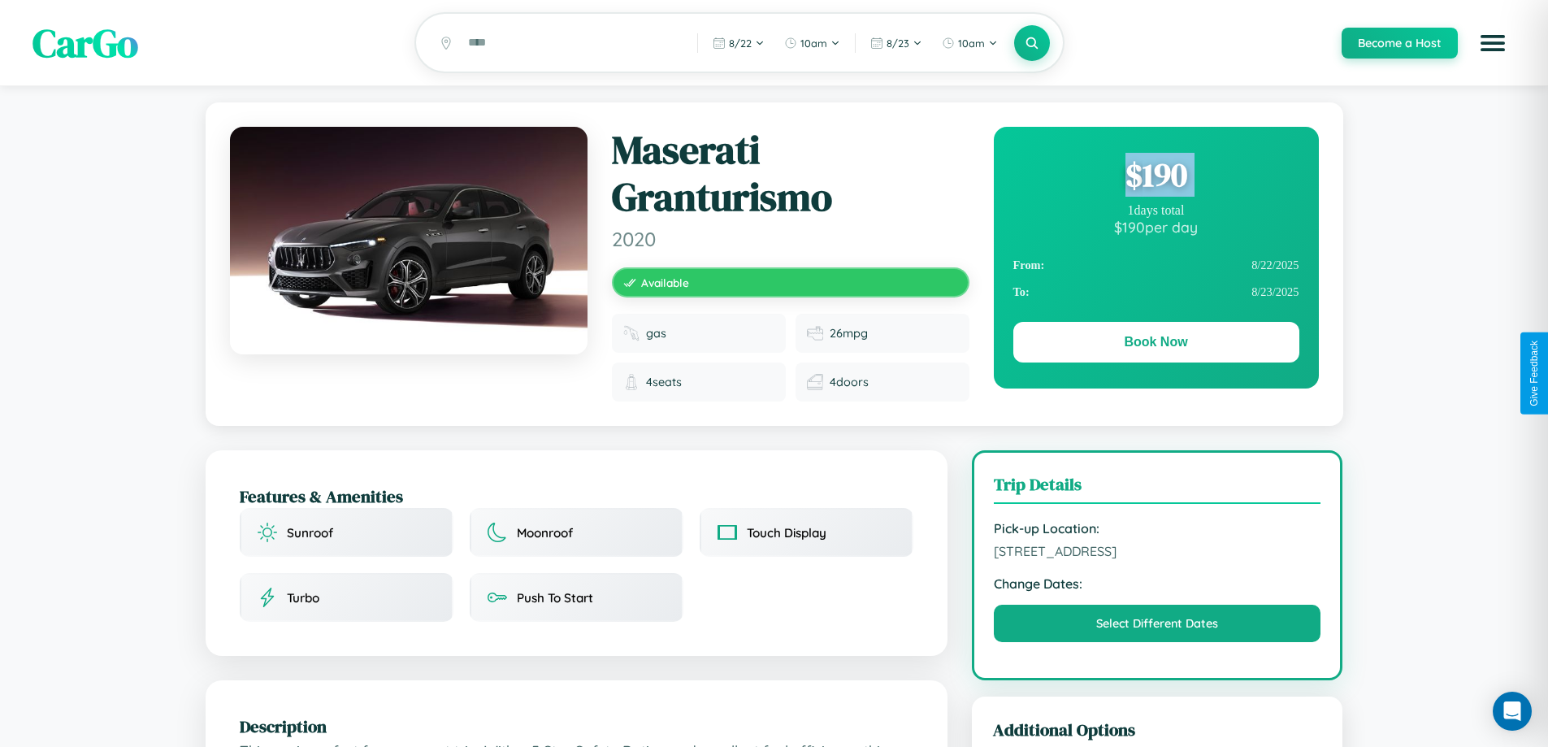
click at [1156, 177] on div "$ 190" at bounding box center [1157, 175] width 286 height 44
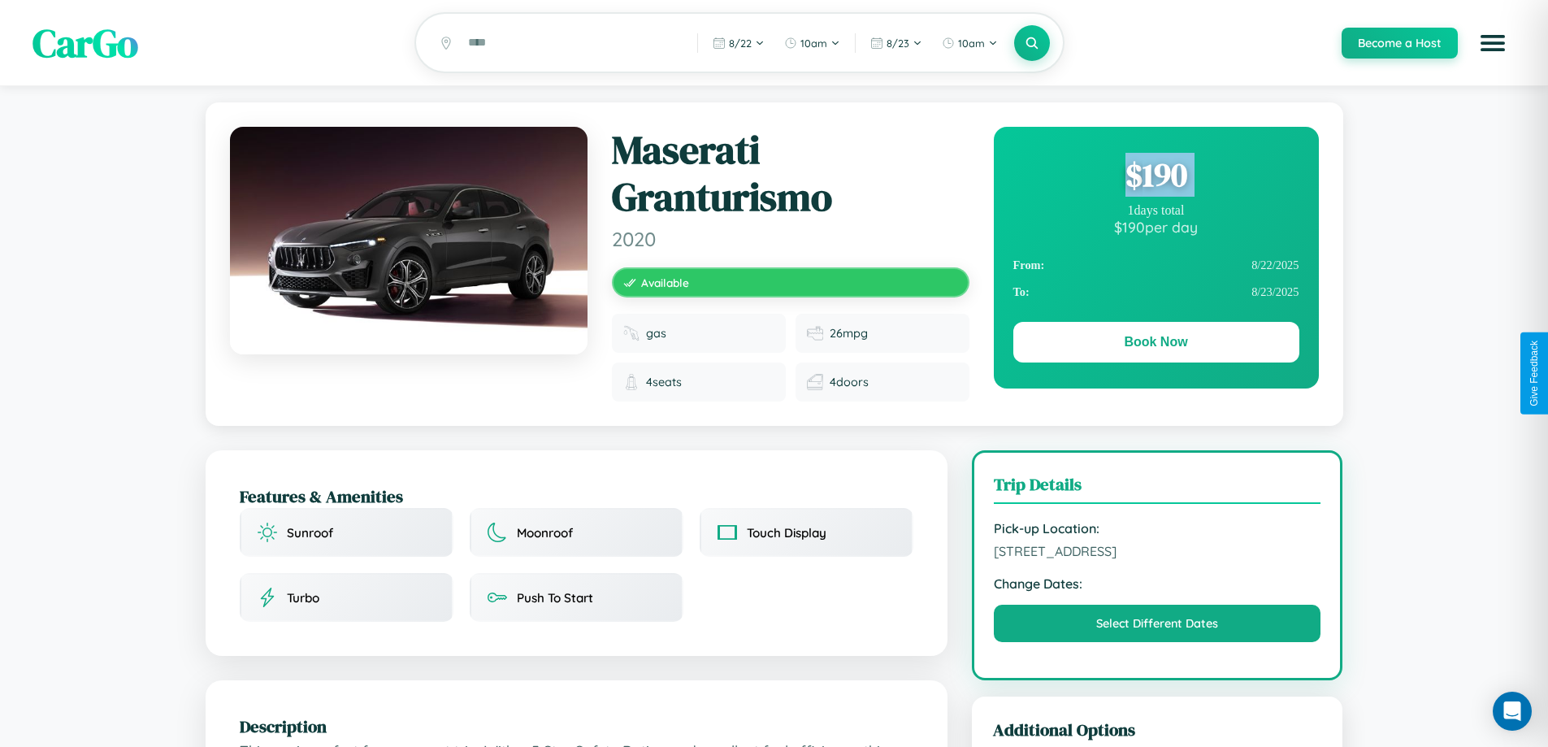
click at [1156, 177] on div "$ 190" at bounding box center [1157, 175] width 286 height 44
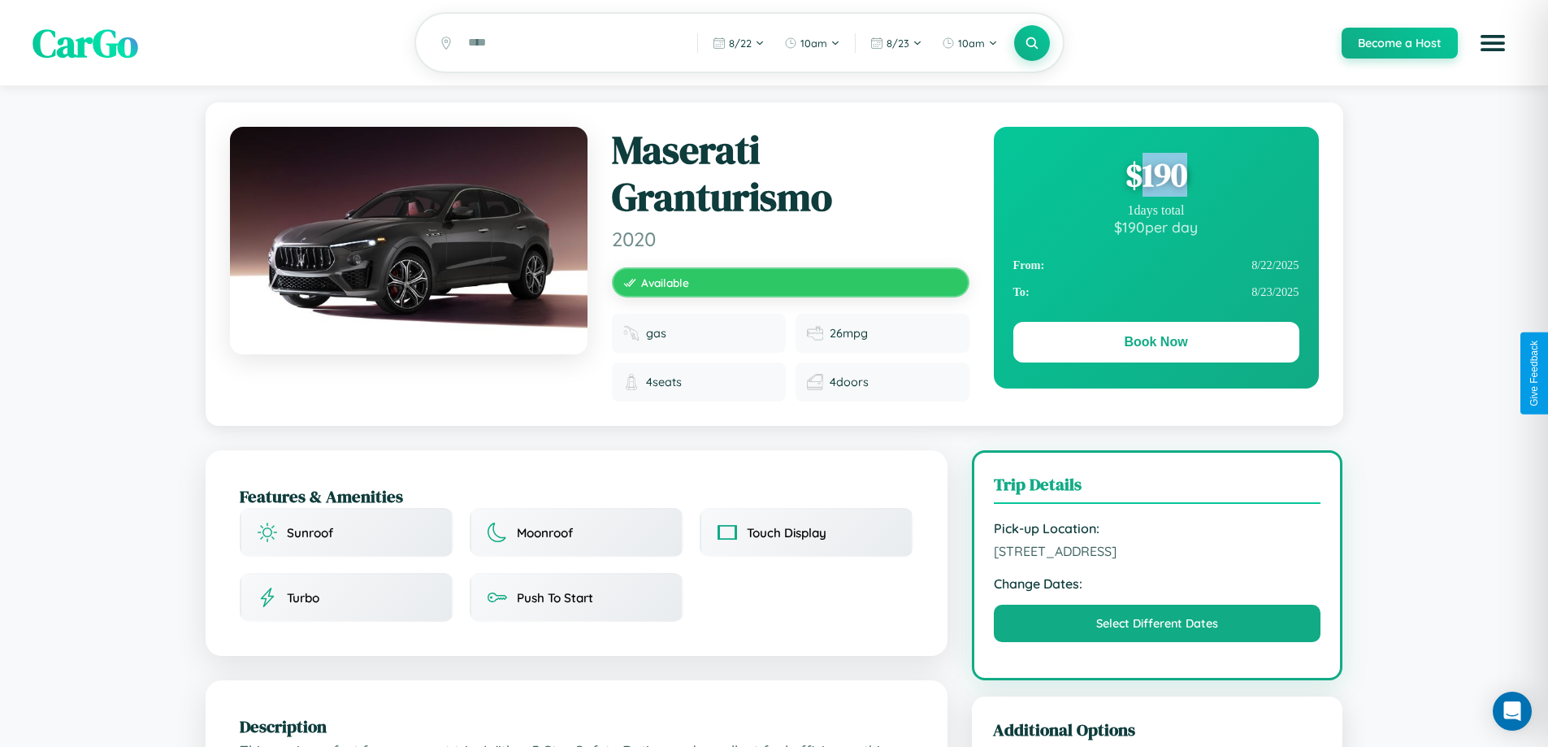
click at [1156, 177] on div "$ 190" at bounding box center [1157, 175] width 286 height 44
